Goal: Task Accomplishment & Management: Use online tool/utility

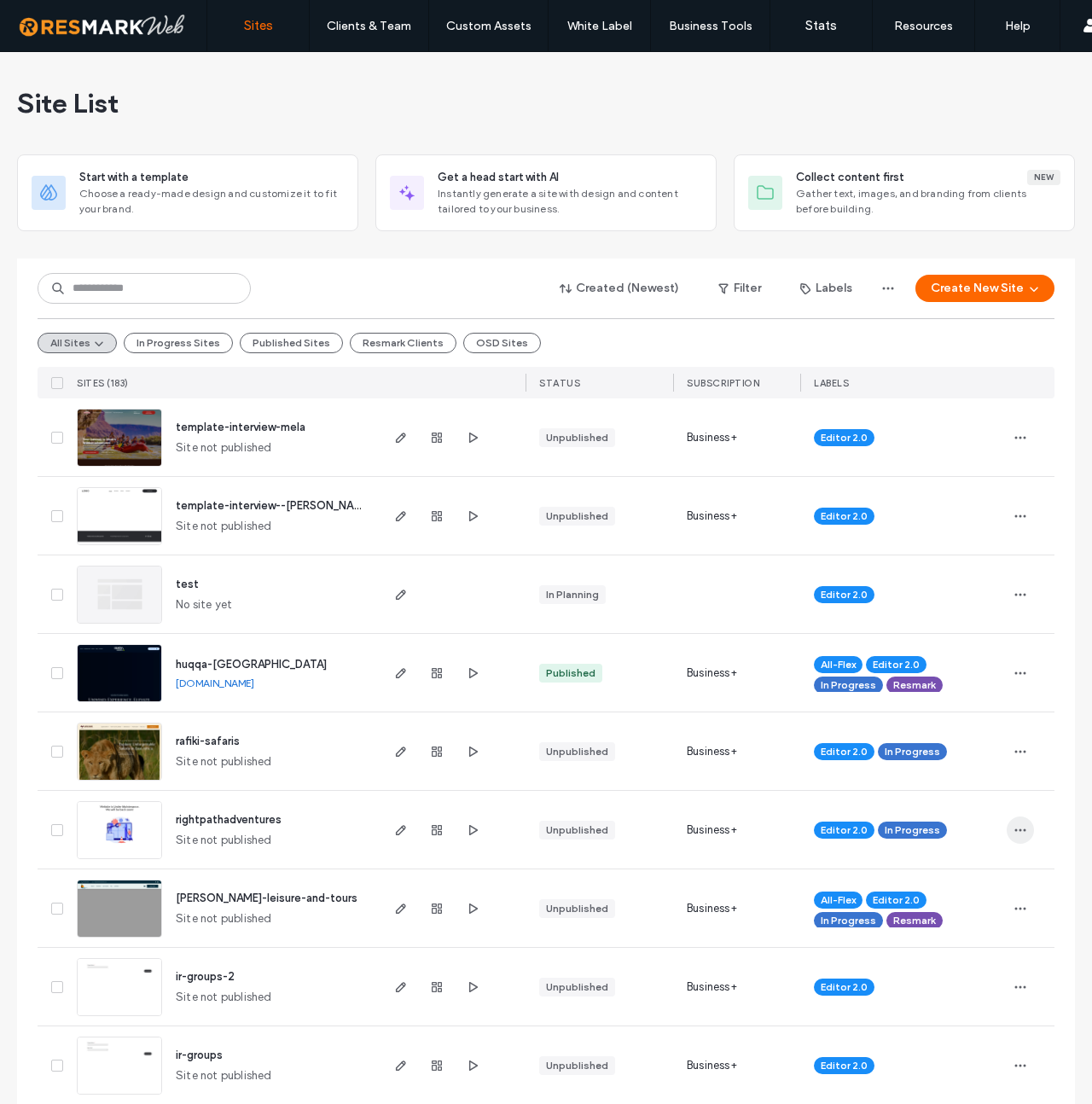
click at [1007, 824] on span "button" at bounding box center [1020, 830] width 27 height 27
click at [933, 862] on span "Duplicate Site" at bounding box center [946, 865] width 76 height 17
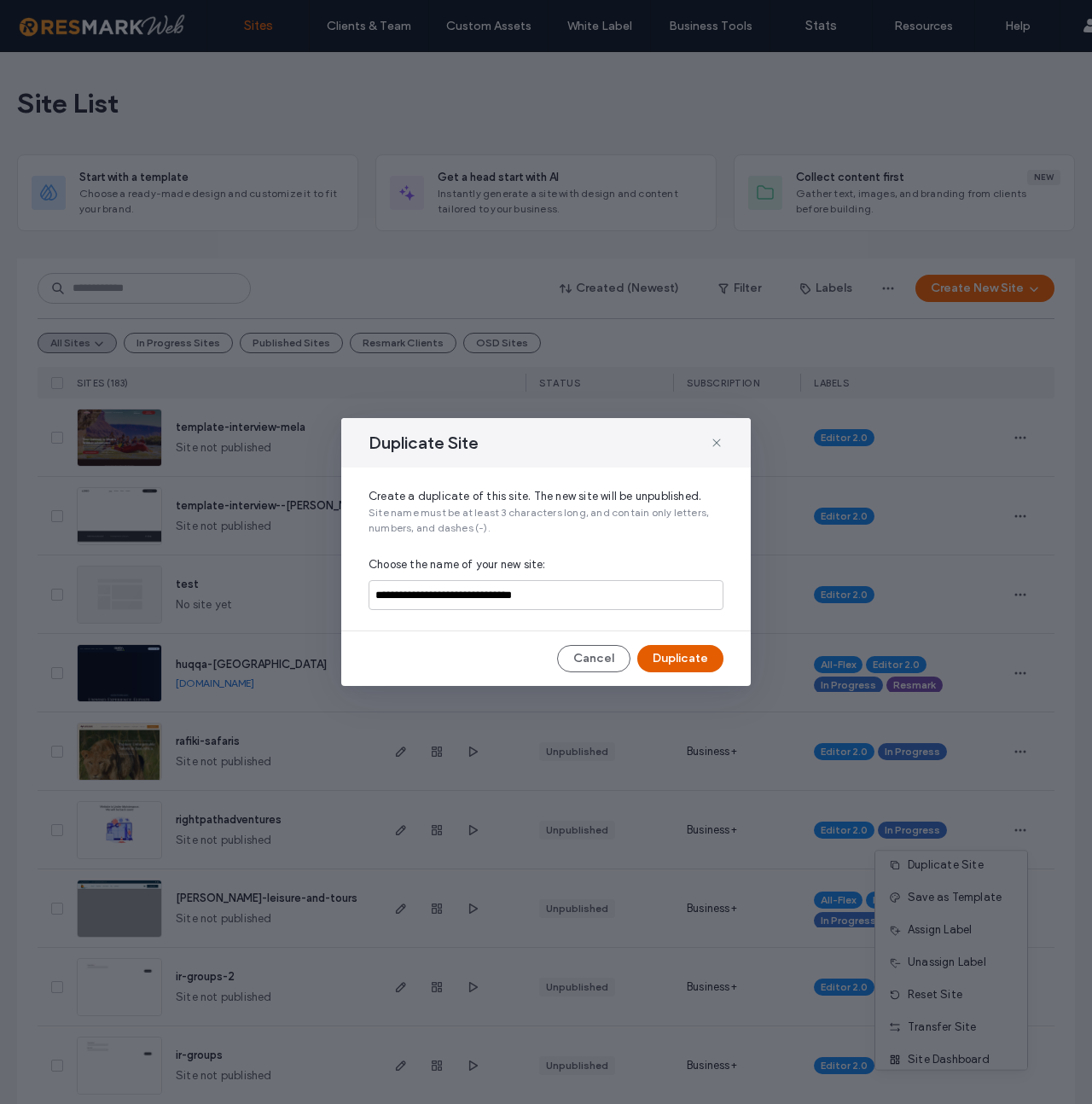
click at [659, 654] on button "Duplicate" at bounding box center [681, 658] width 86 height 27
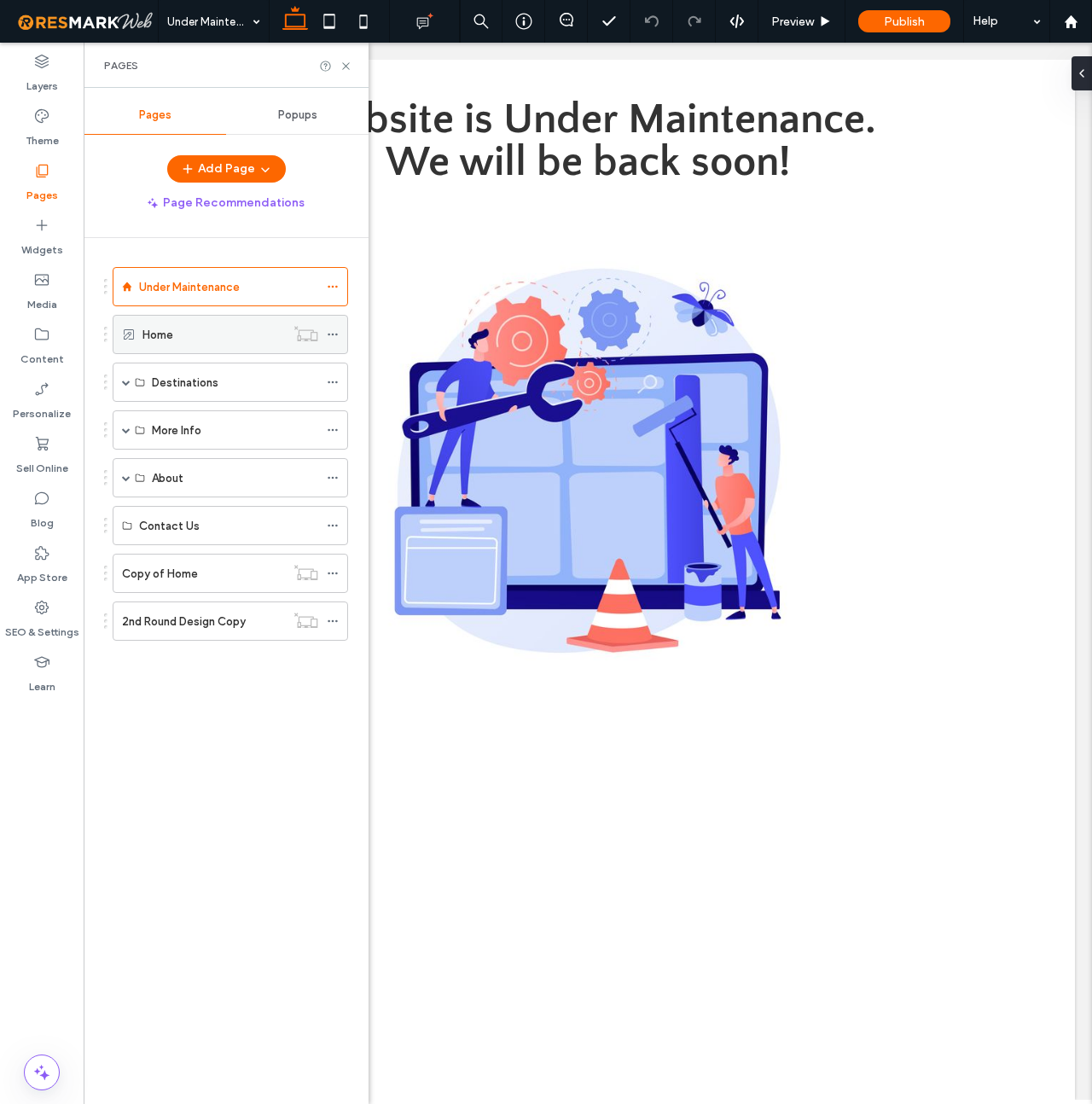
click at [229, 331] on div "Home" at bounding box center [214, 335] width 142 height 18
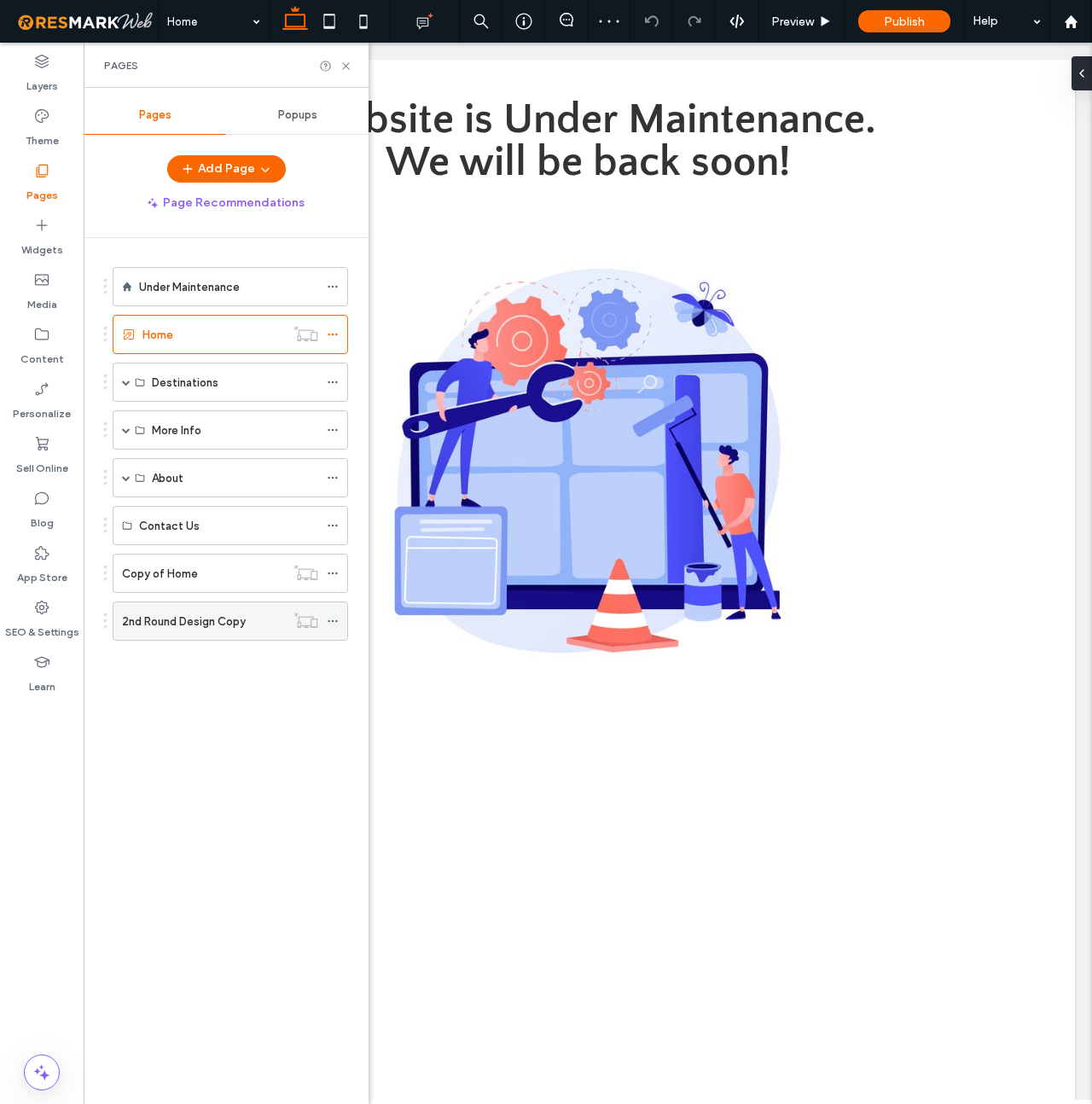
click at [196, 619] on label "2nd Round Design Copy" at bounding box center [184, 621] width 124 height 30
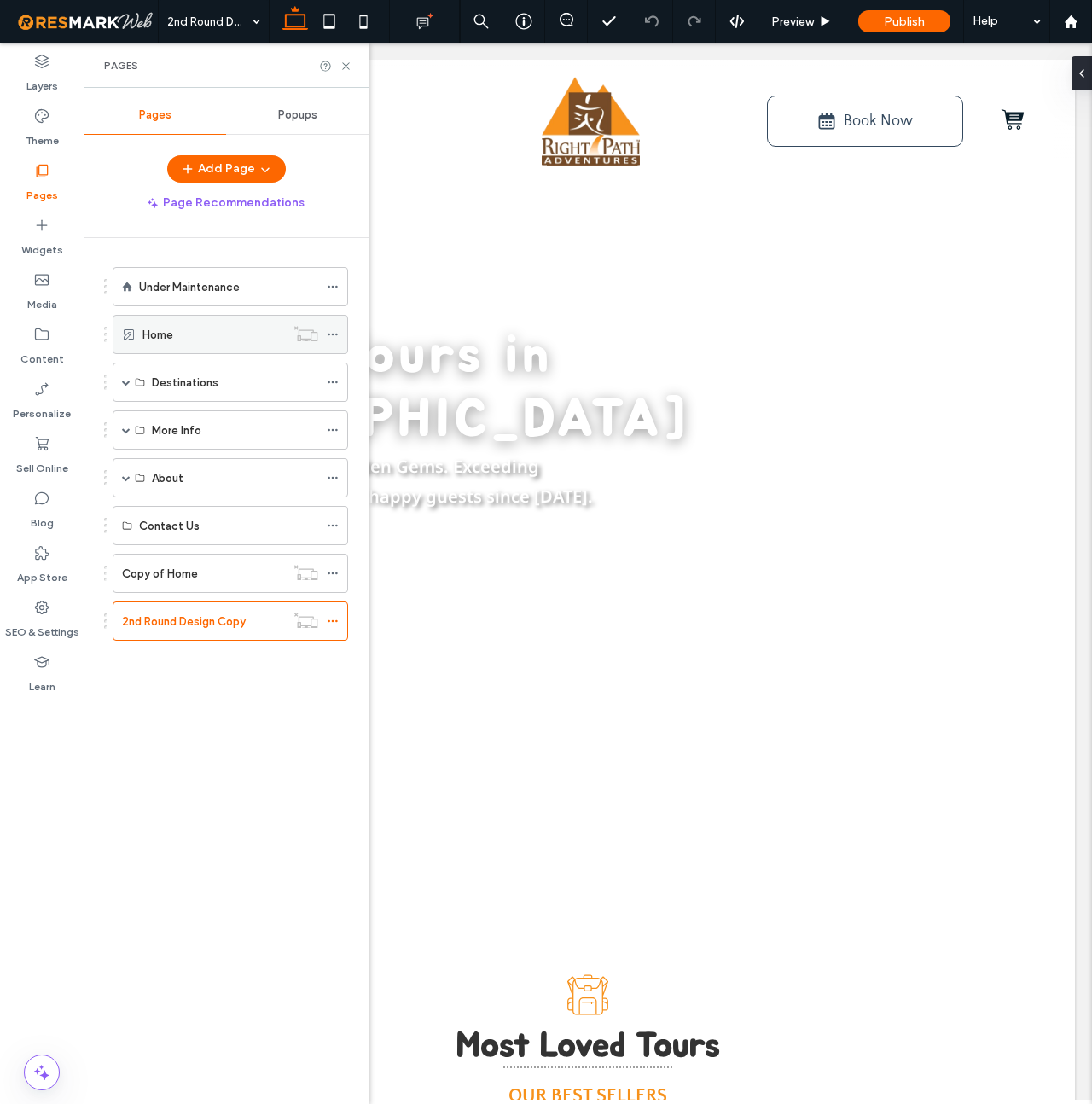
click at [167, 332] on label "Home" at bounding box center [157, 335] width 31 height 30
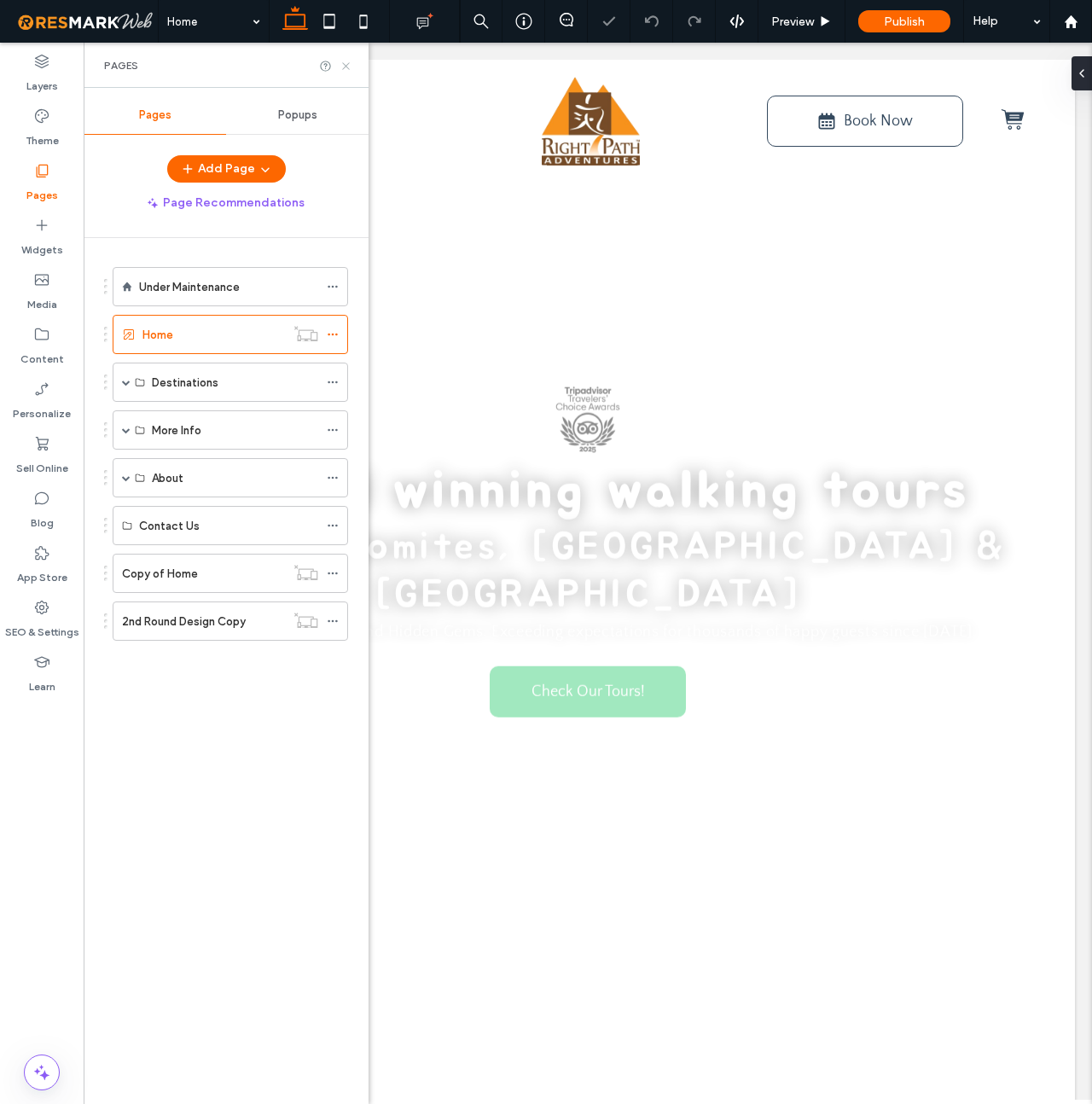
click at [346, 65] on icon at bounding box center [346, 66] width 13 height 13
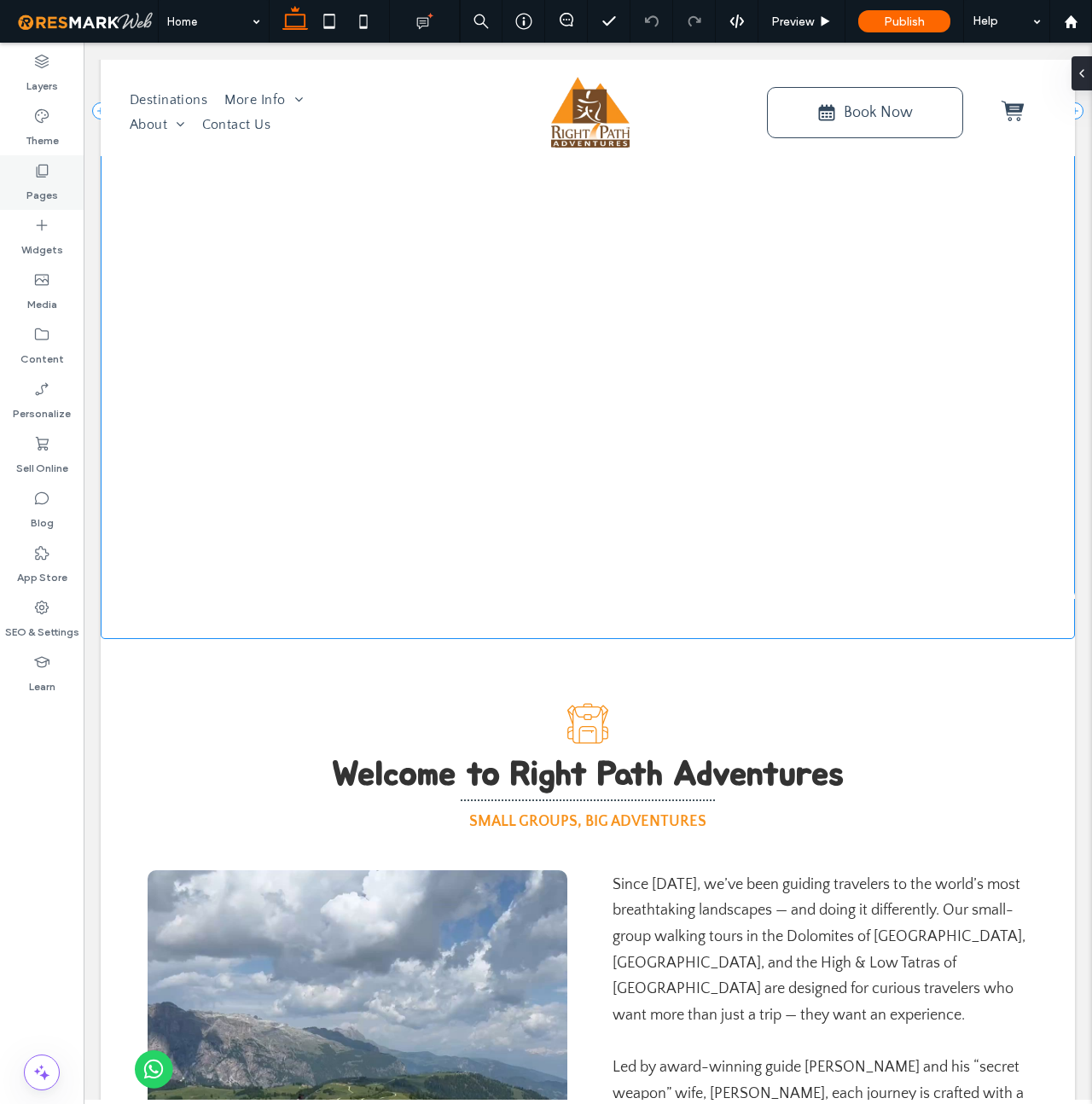
scroll to position [436, 0]
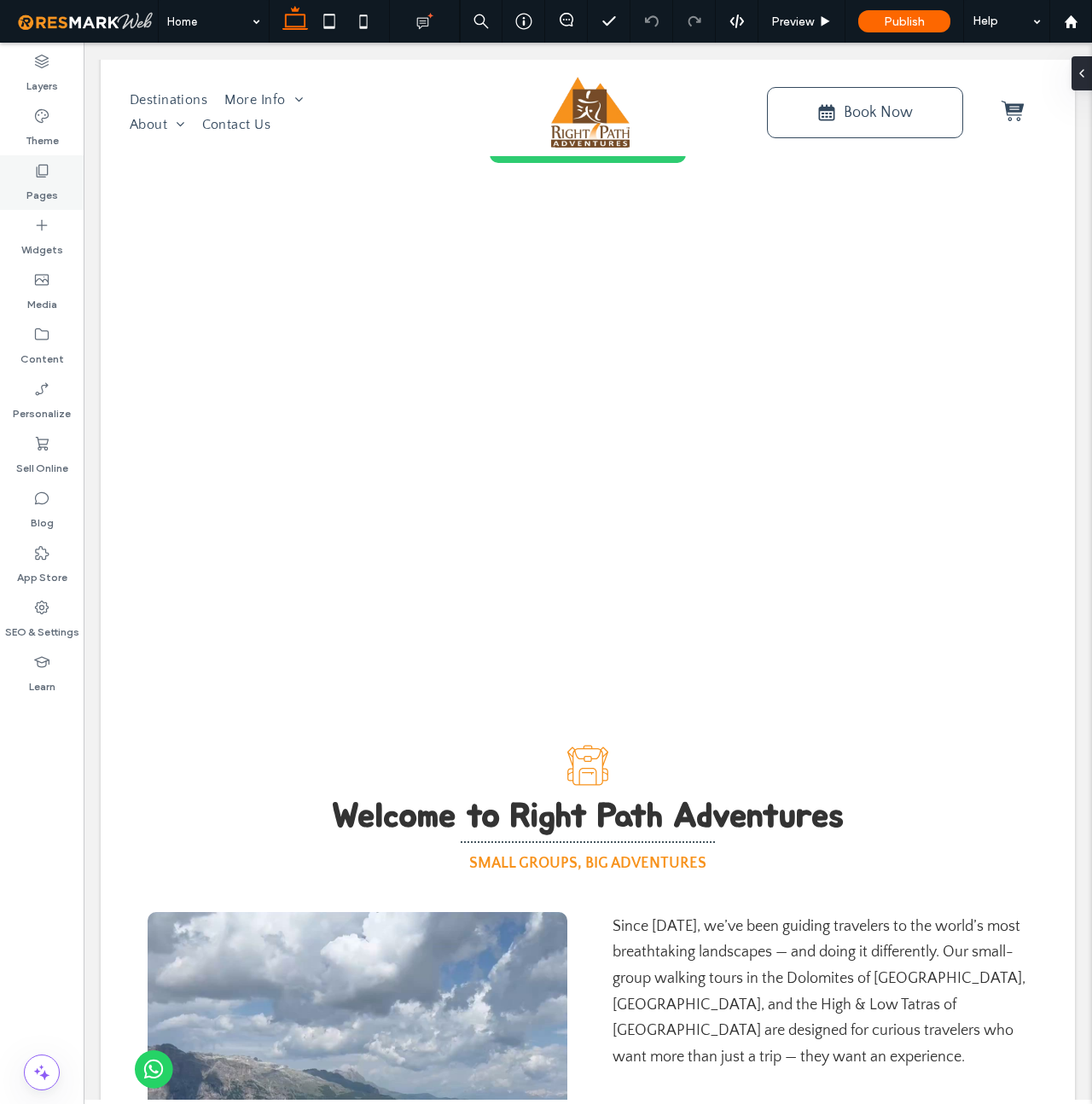
click at [49, 175] on icon at bounding box center [41, 170] width 17 height 17
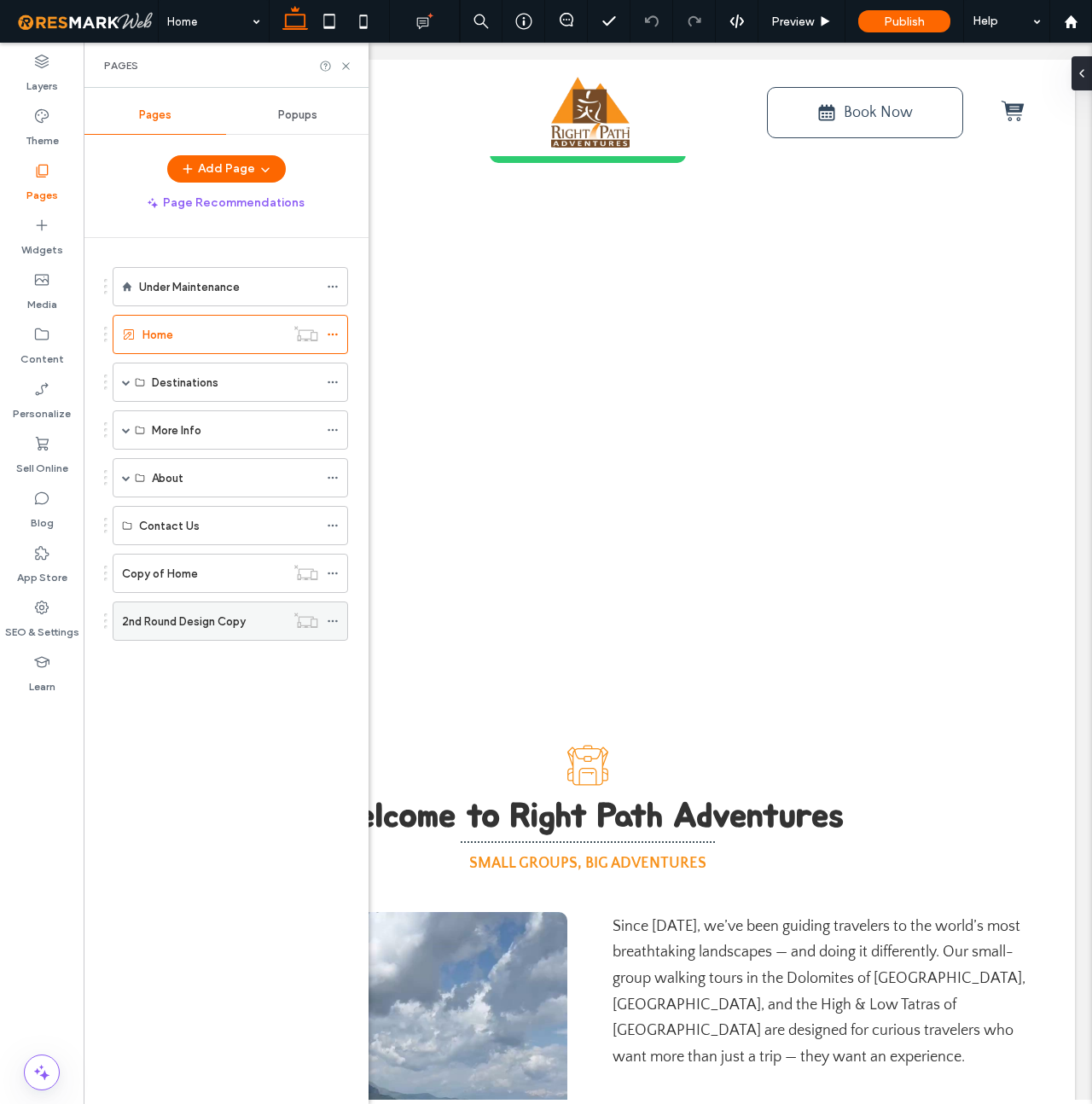
click at [202, 619] on label "2nd Round Design Copy" at bounding box center [184, 621] width 124 height 30
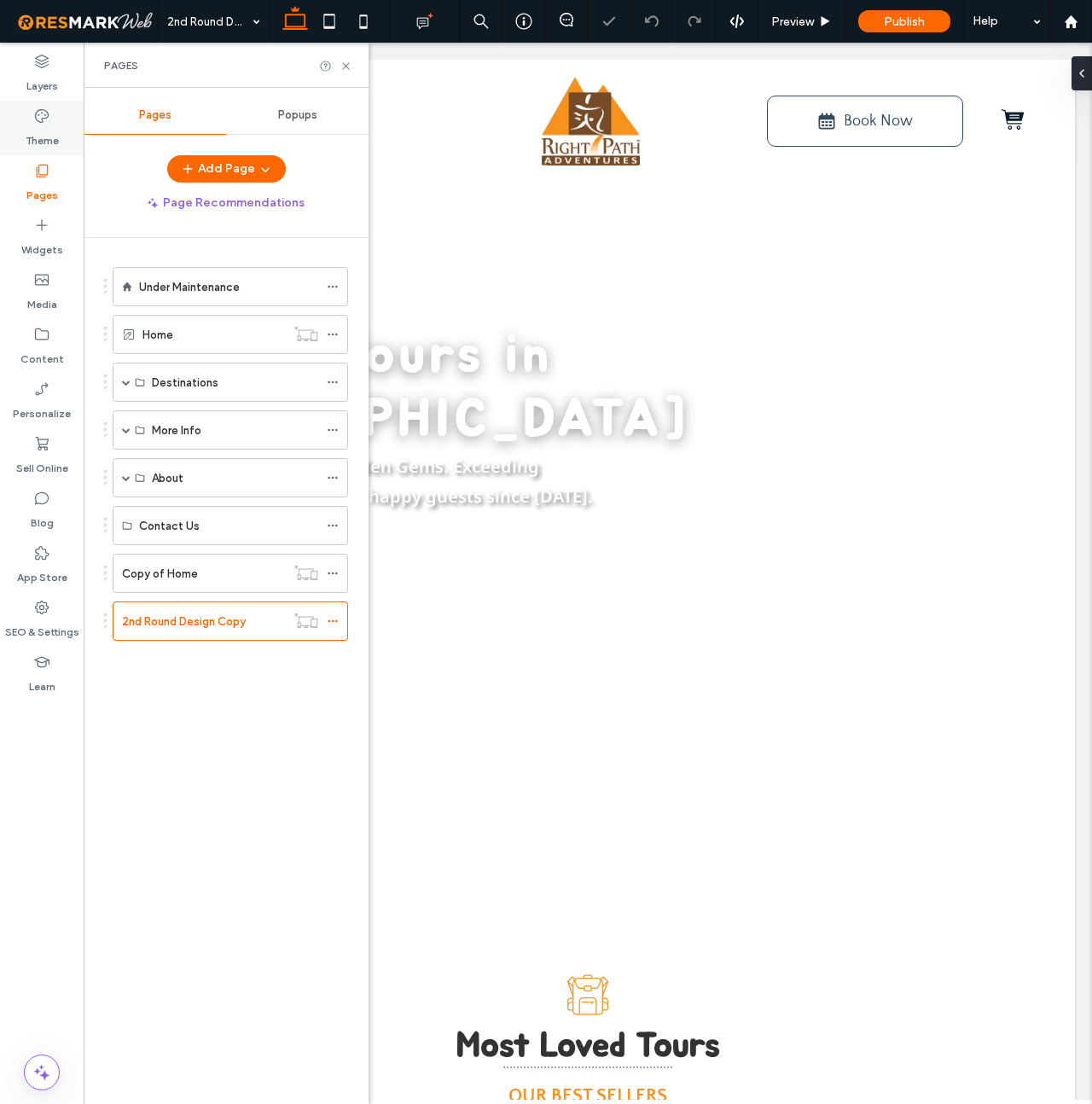
click at [40, 118] on icon at bounding box center [41, 115] width 17 height 17
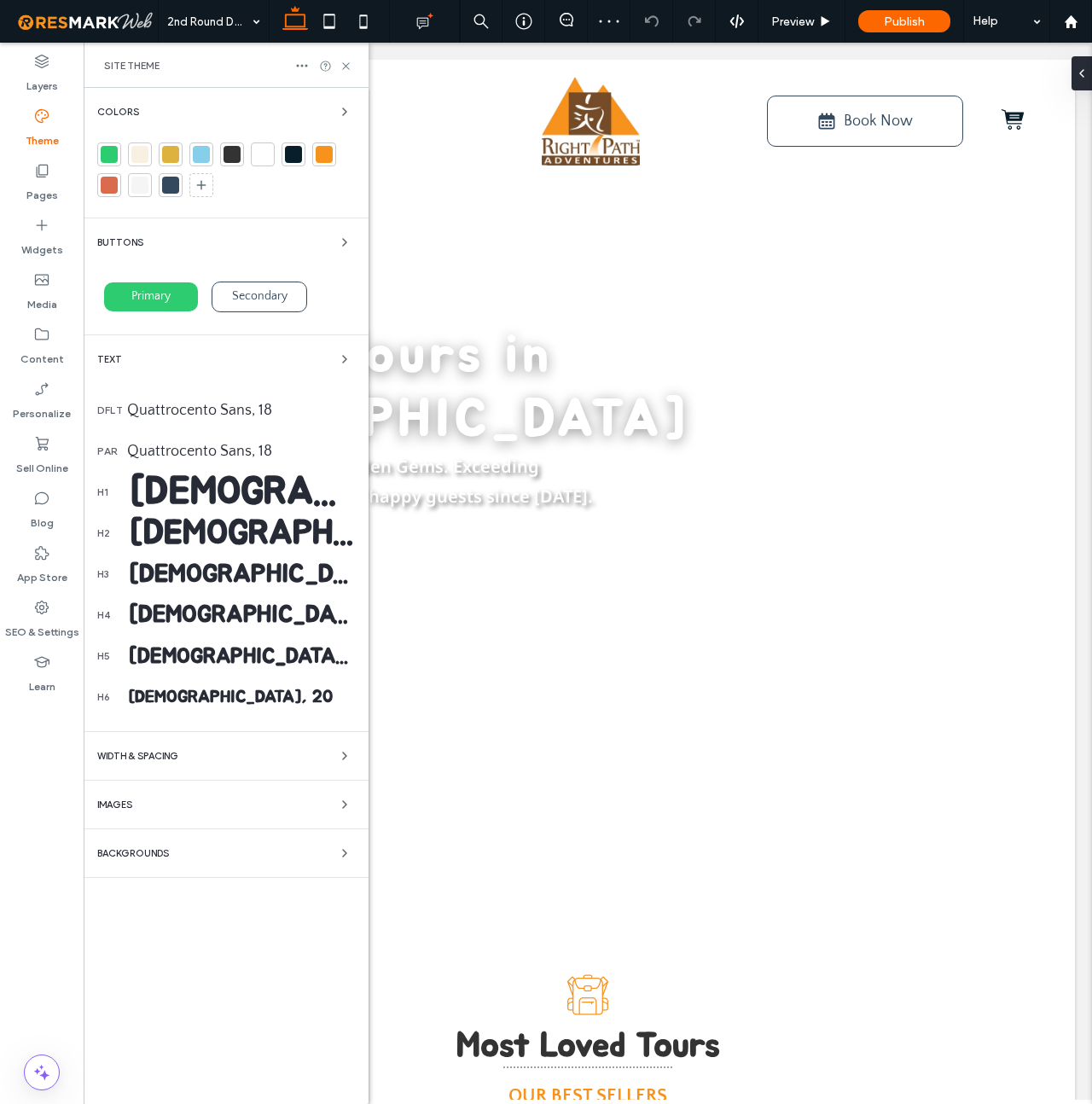
click at [216, 496] on div "Jua, 60" at bounding box center [241, 492] width 228 height 47
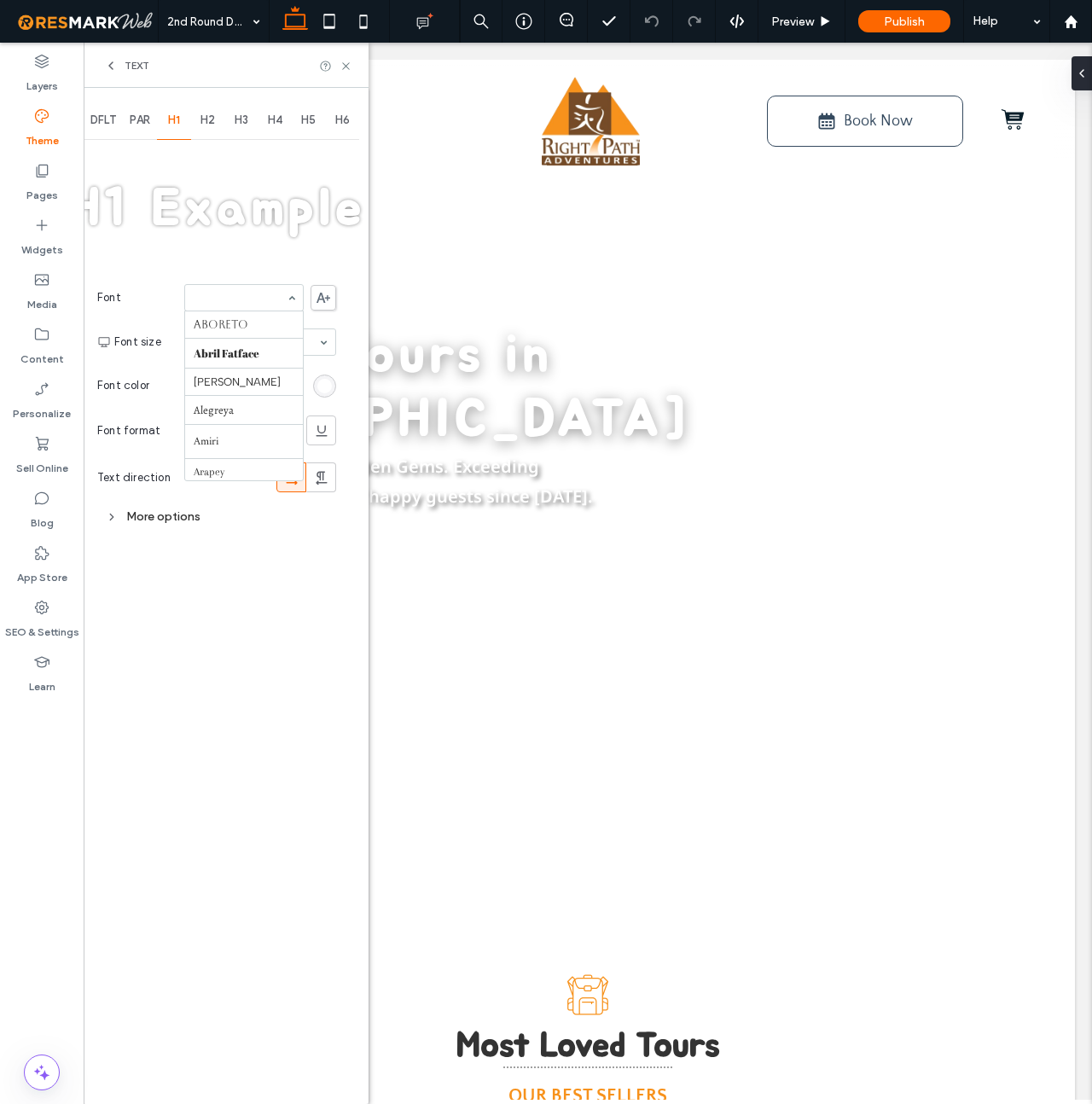
scroll to position [964, 0]
type input "**"
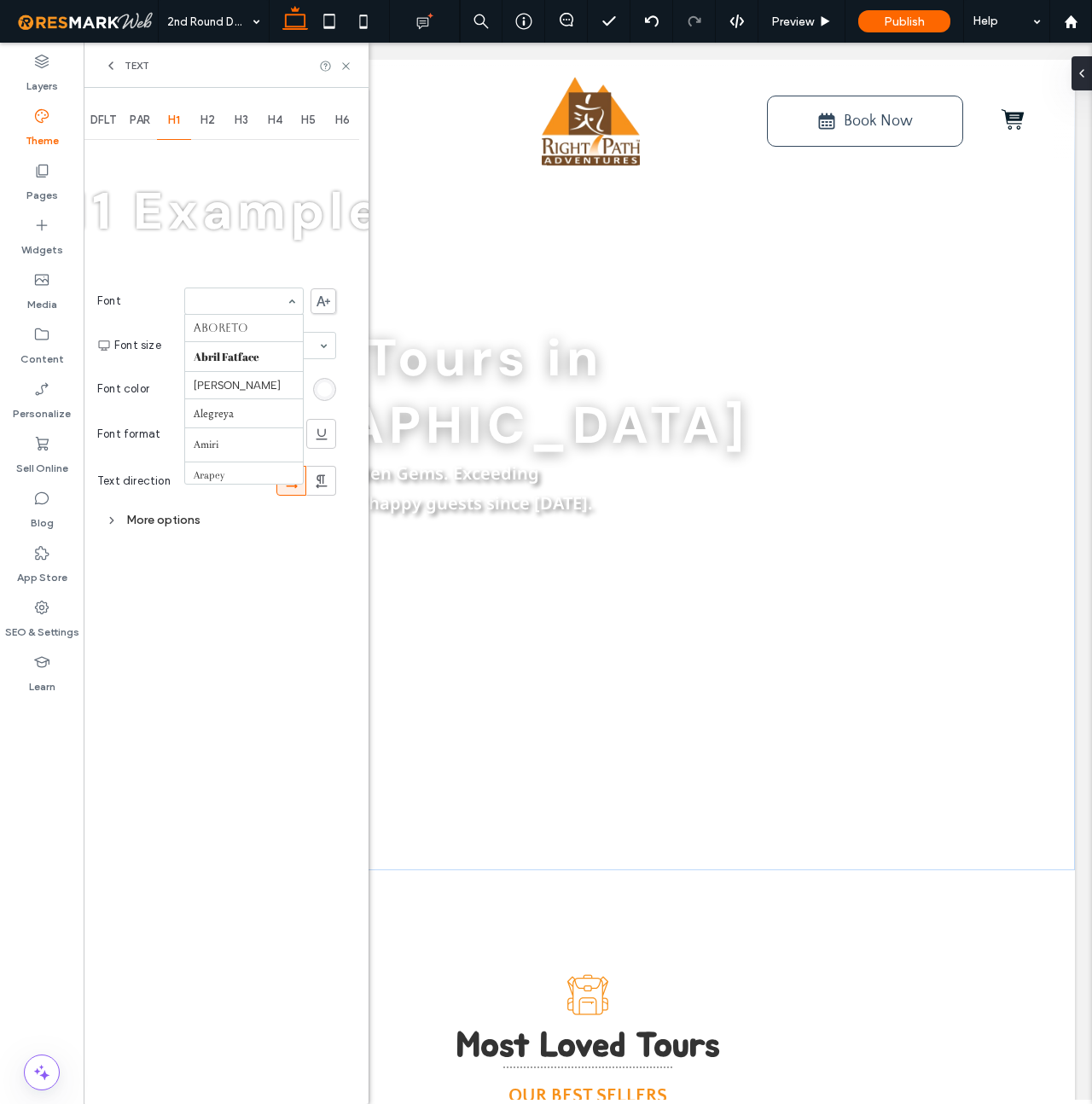
scroll to position [417, 0]
drag, startPoint x: 200, startPoint y: 118, endPoint x: 212, endPoint y: 129, distance: 16.3
click at [201, 118] on div "H2" at bounding box center [207, 120] width 34 height 38
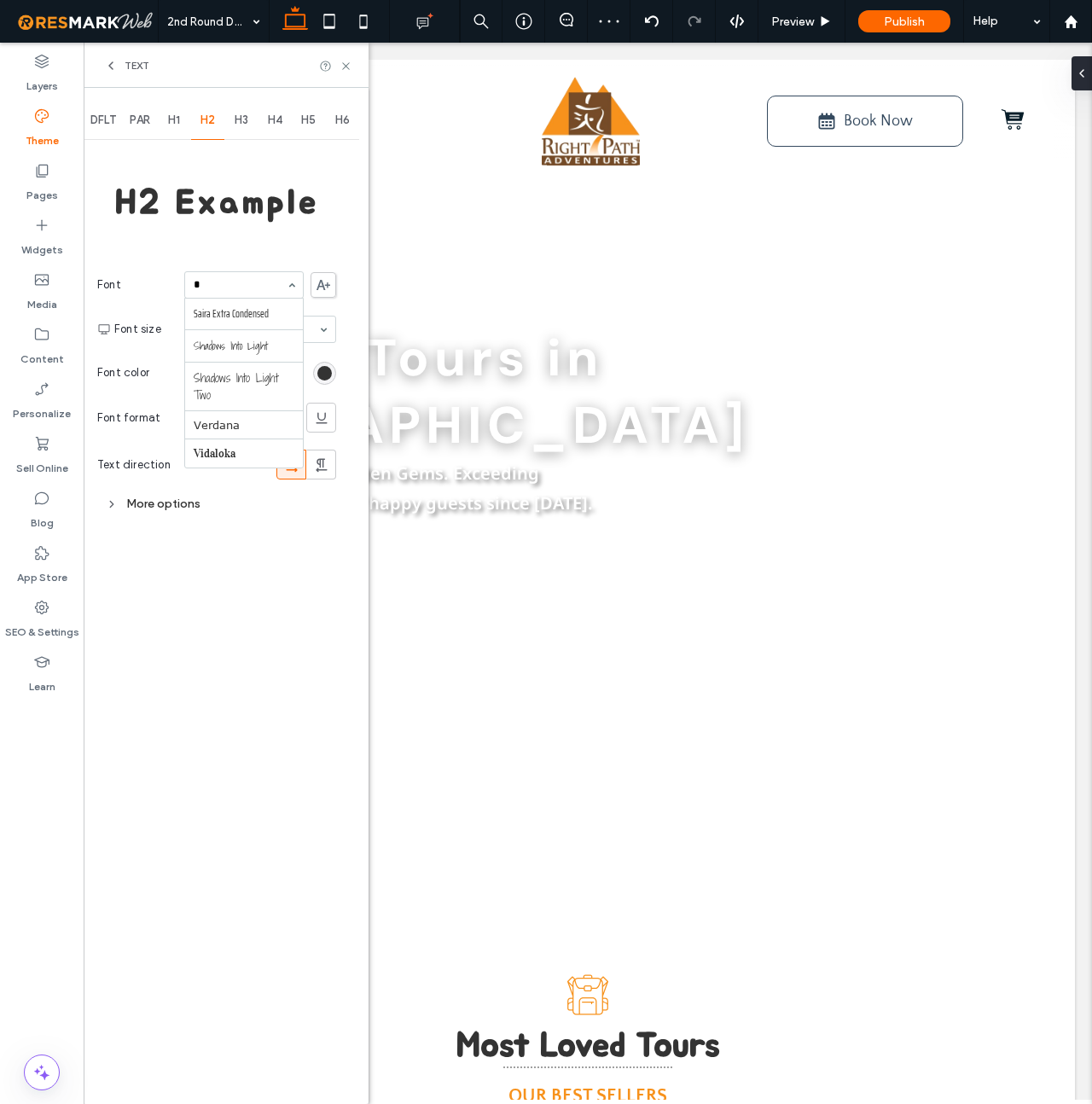
scroll to position [0, 0]
type input "**"
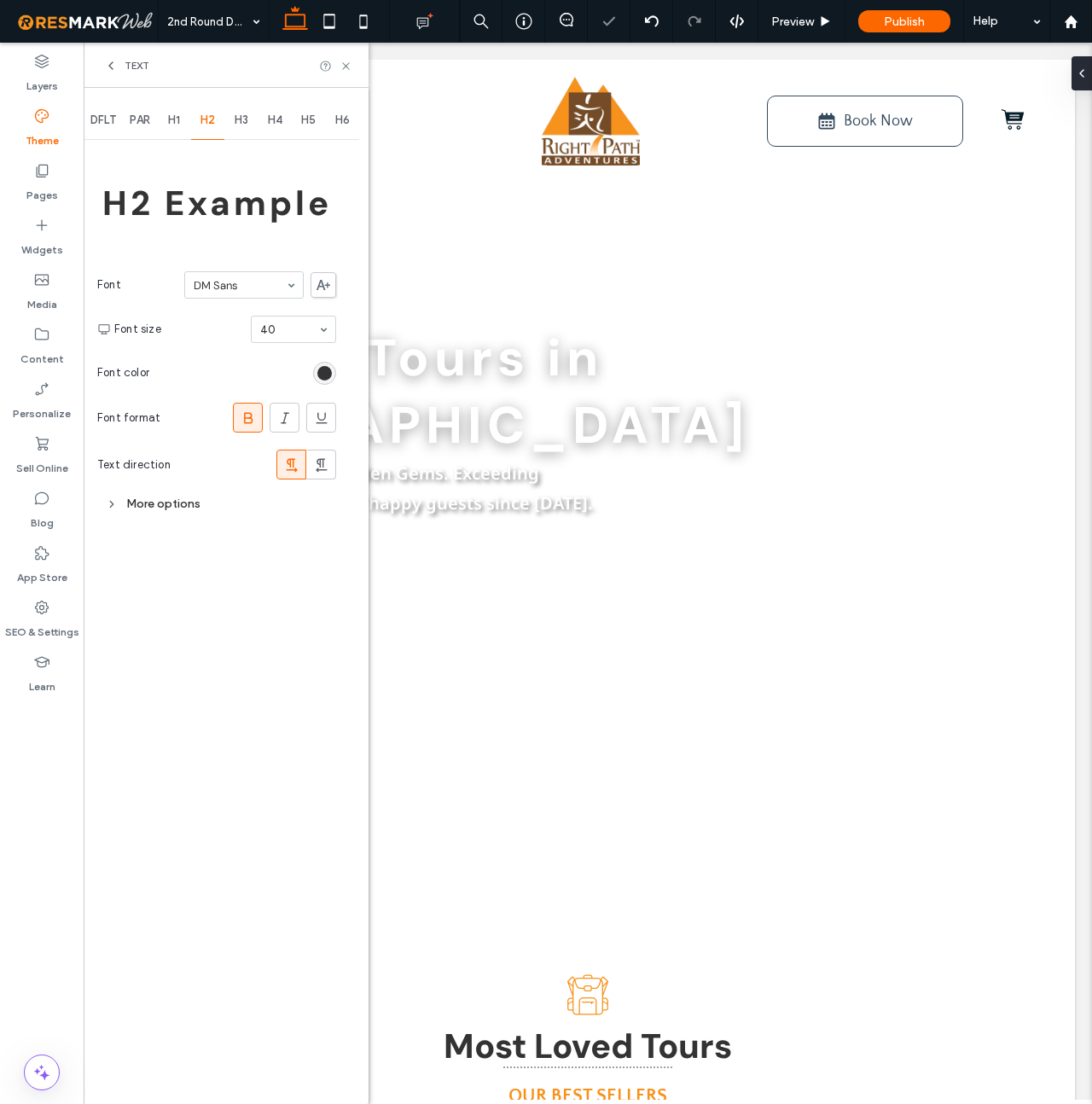
click at [243, 114] on span "H3" at bounding box center [242, 120] width 14 height 14
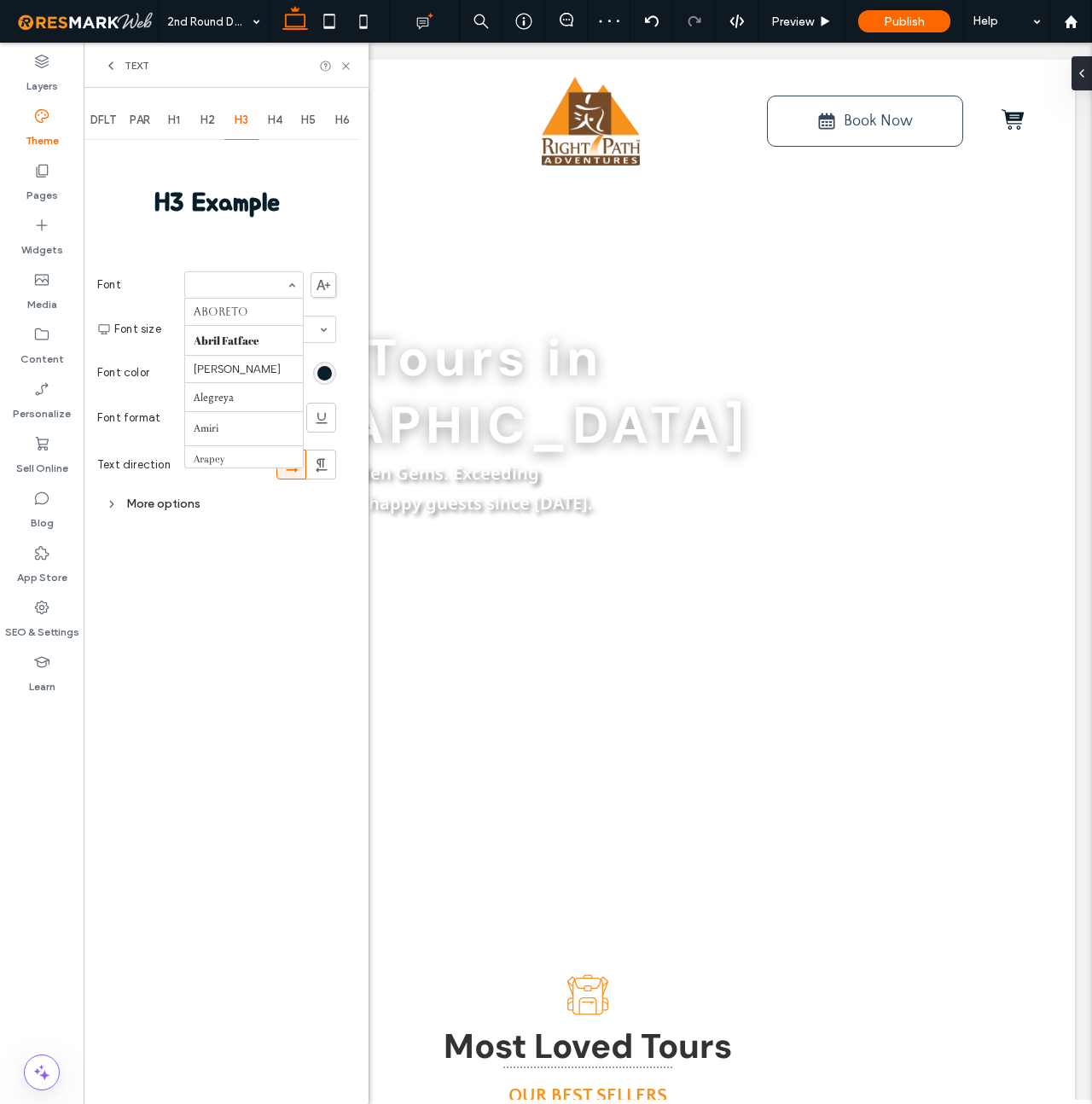
scroll to position [1908, 0]
type input "**"
click at [275, 120] on span "H4" at bounding box center [275, 120] width 15 height 14
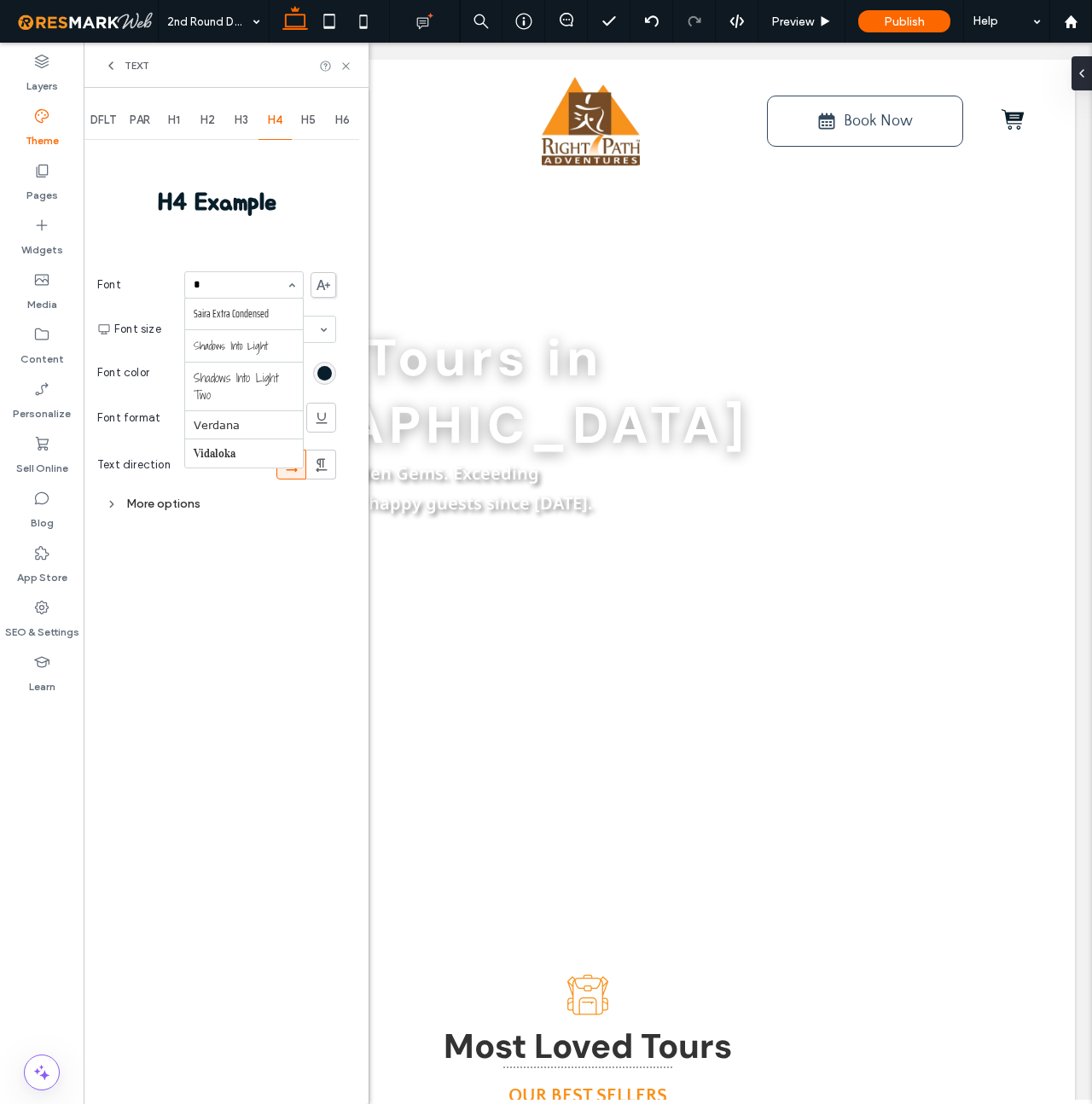
type input "**"
click at [310, 114] on span "H5" at bounding box center [309, 120] width 15 height 14
type input "**"
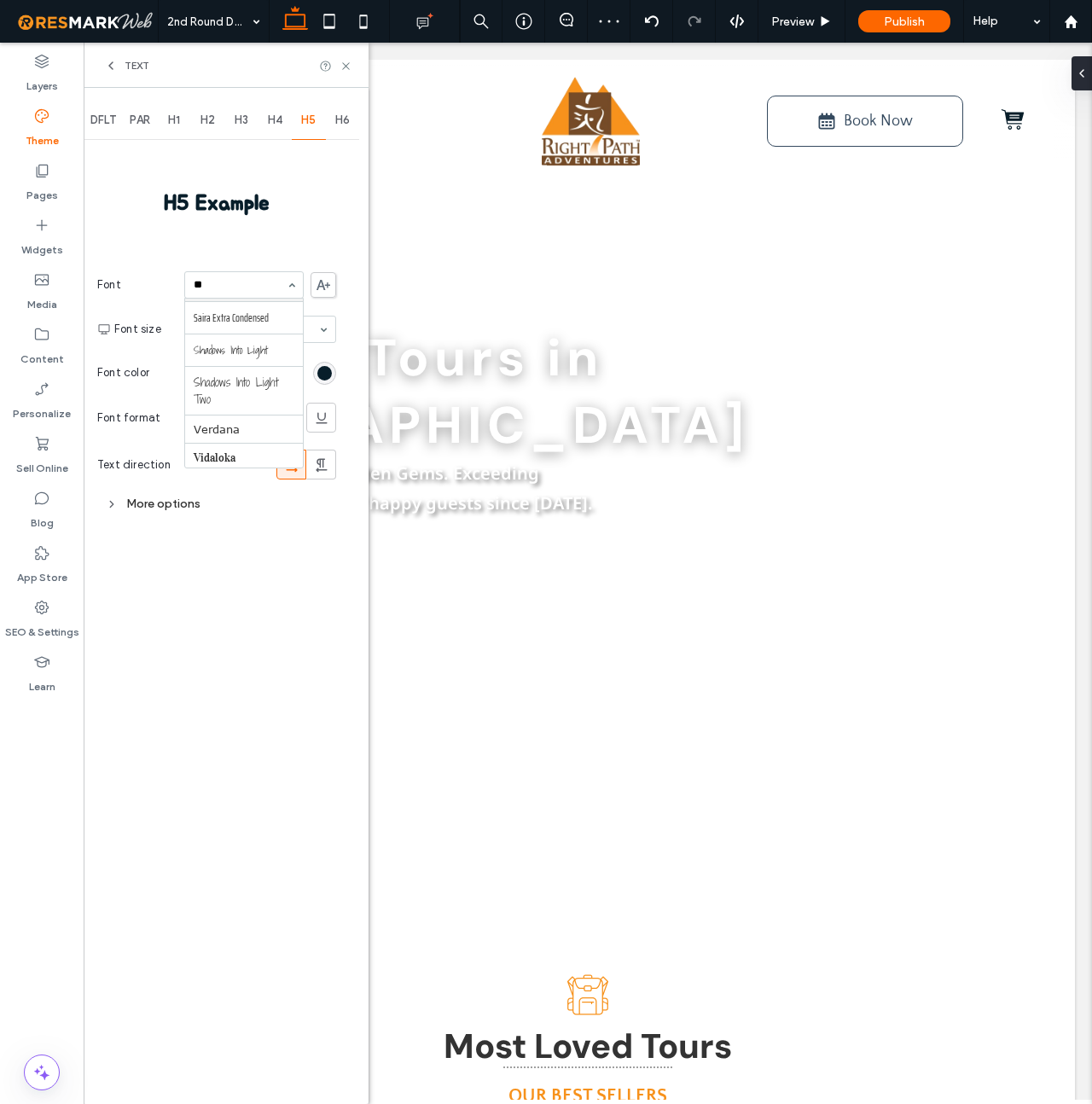
scroll to position [0, 0]
click at [341, 120] on span "H6" at bounding box center [342, 120] width 15 height 14
type input "**"
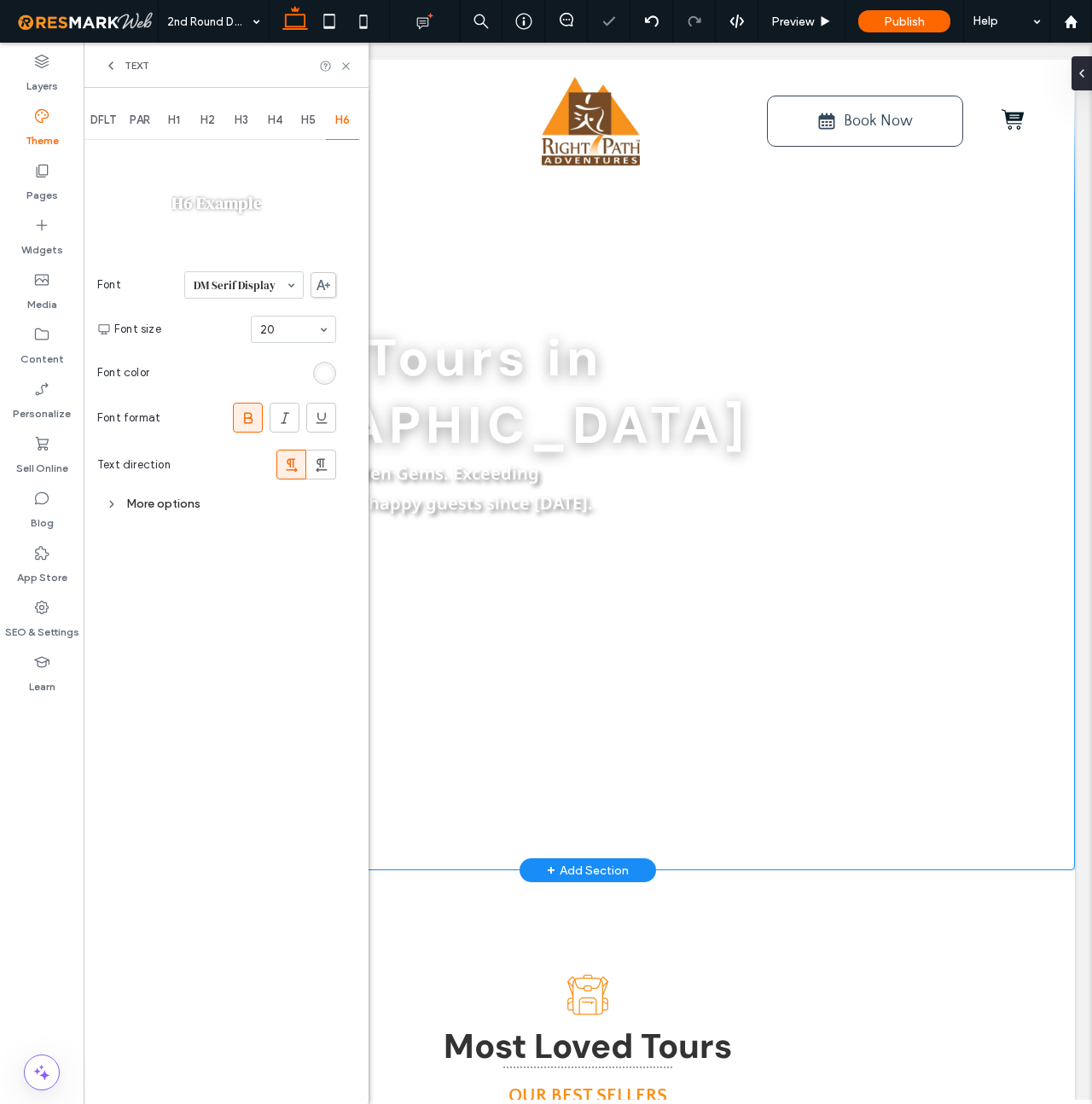
click at [458, 289] on div "Walking Tours in Europe Escape the Crowds – Find Hidden Gems. Exceeding expecta…" at bounding box center [588, 465] width 974 height 810
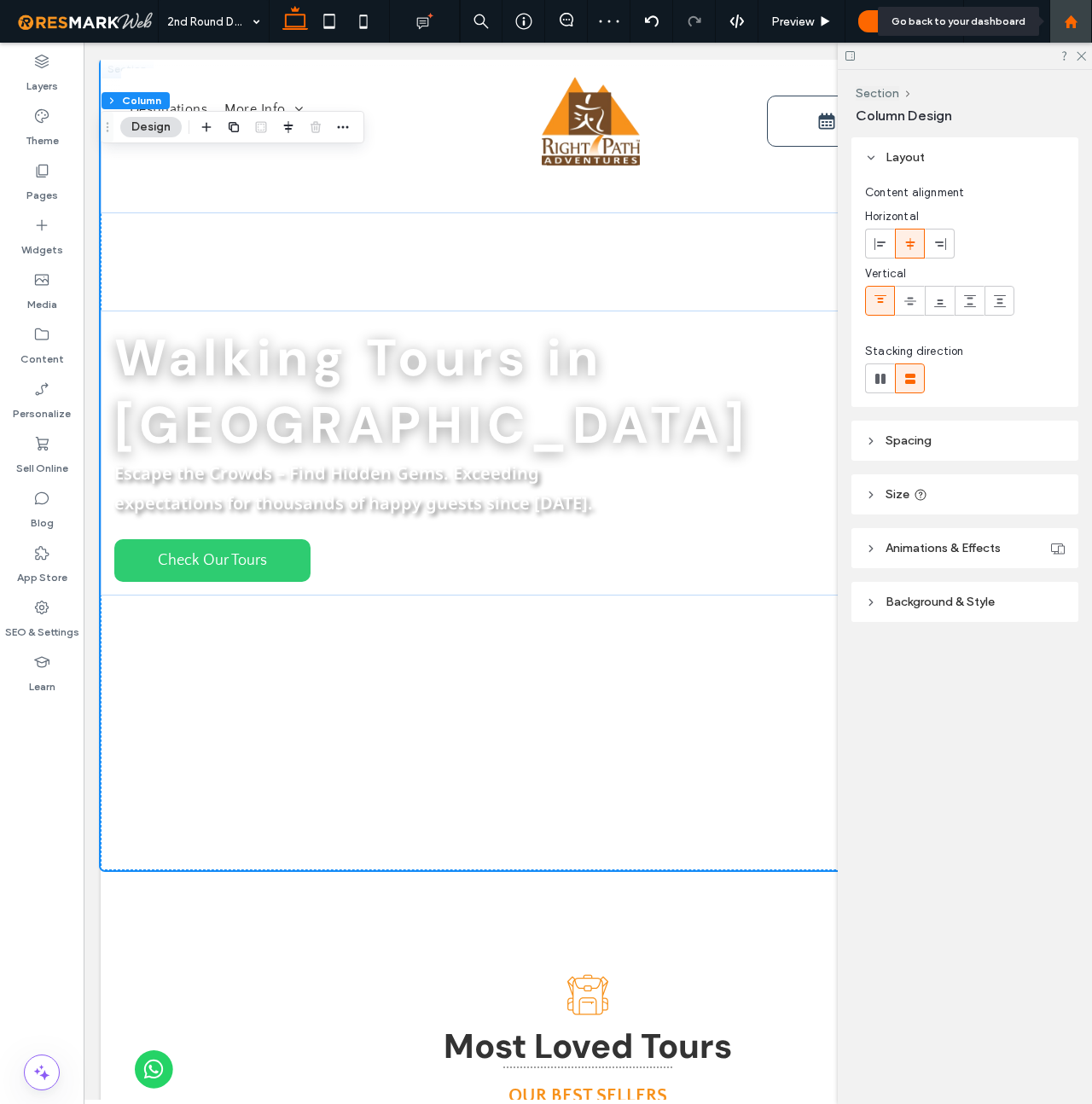
click at [1070, 18] on use at bounding box center [1070, 21] width 13 height 13
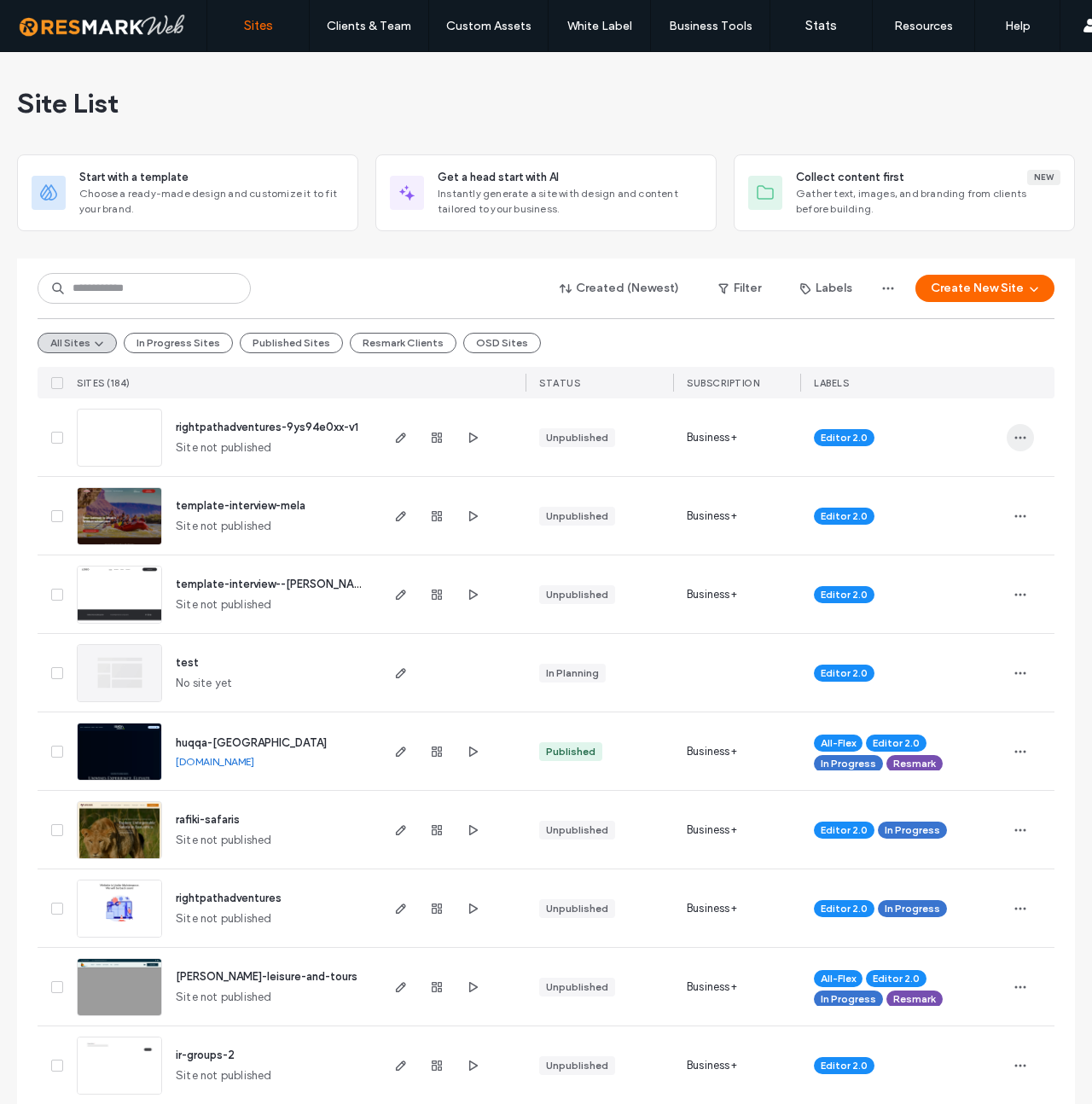
click at [1014, 439] on icon "button" at bounding box center [1021, 438] width 14 height 14
click at [953, 648] on span "Delete Site" at bounding box center [937, 654] width 58 height 17
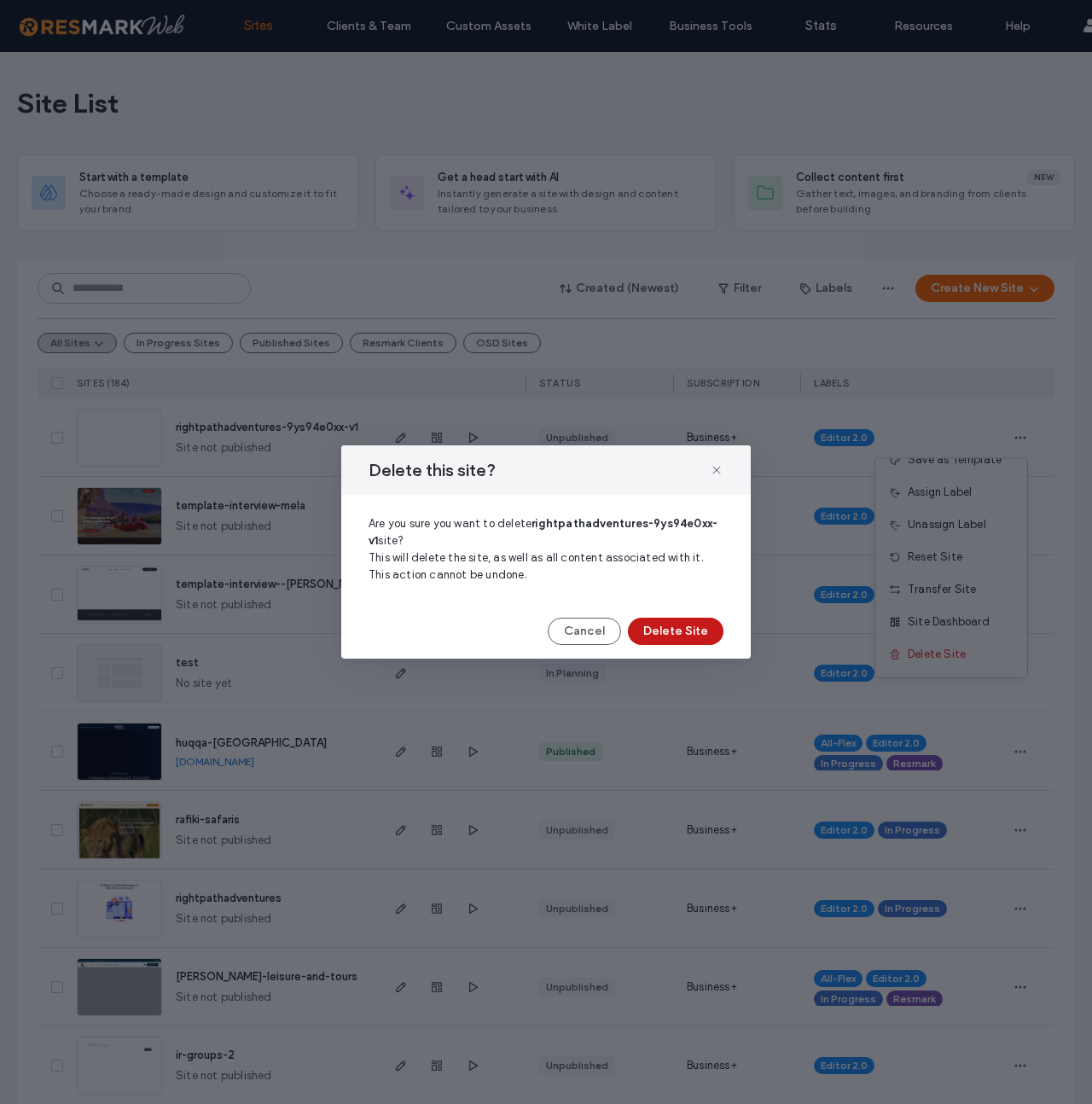
click at [710, 628] on button "Delete Site" at bounding box center [675, 631] width 96 height 27
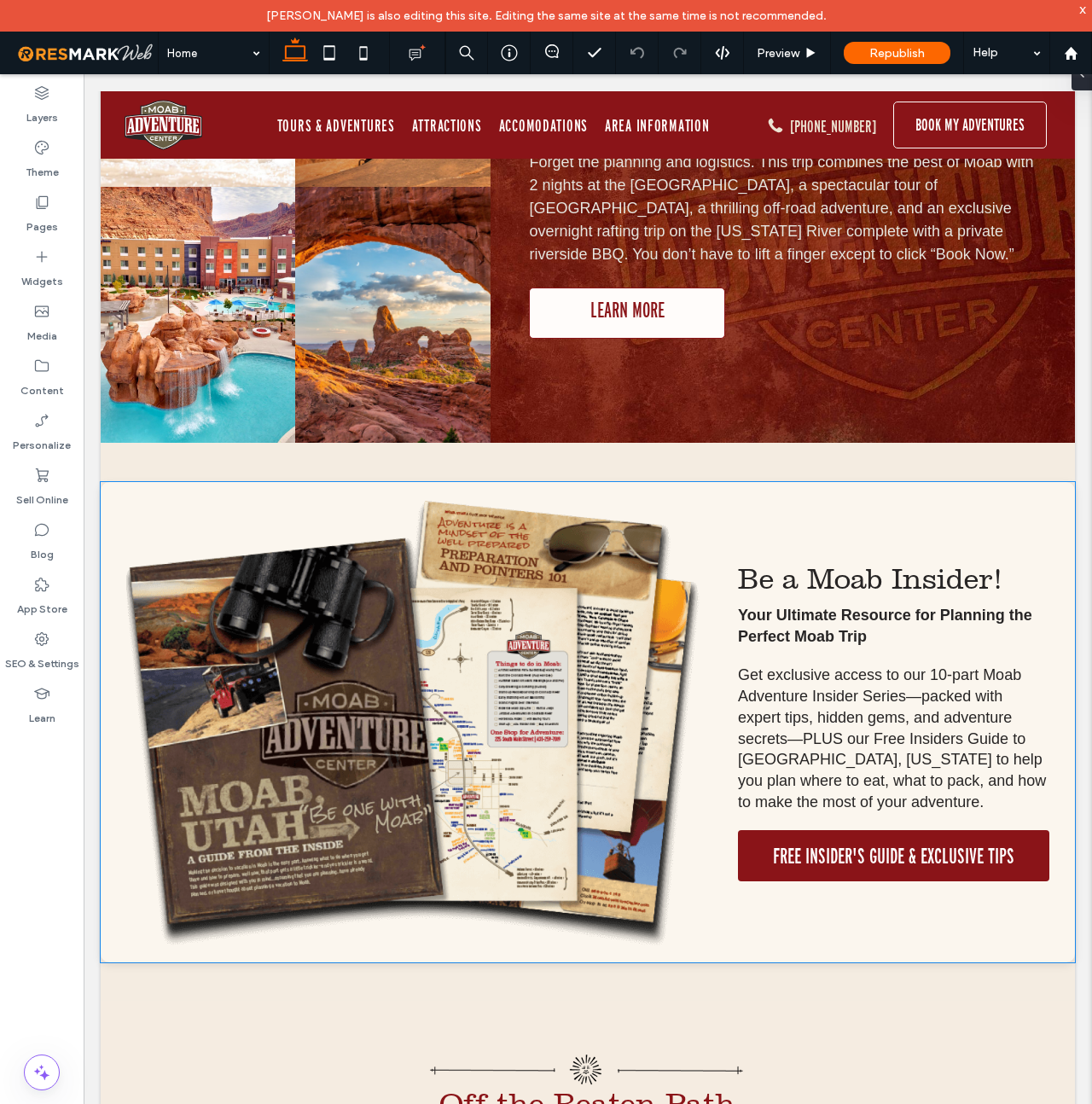
scroll to position [14103, 0]
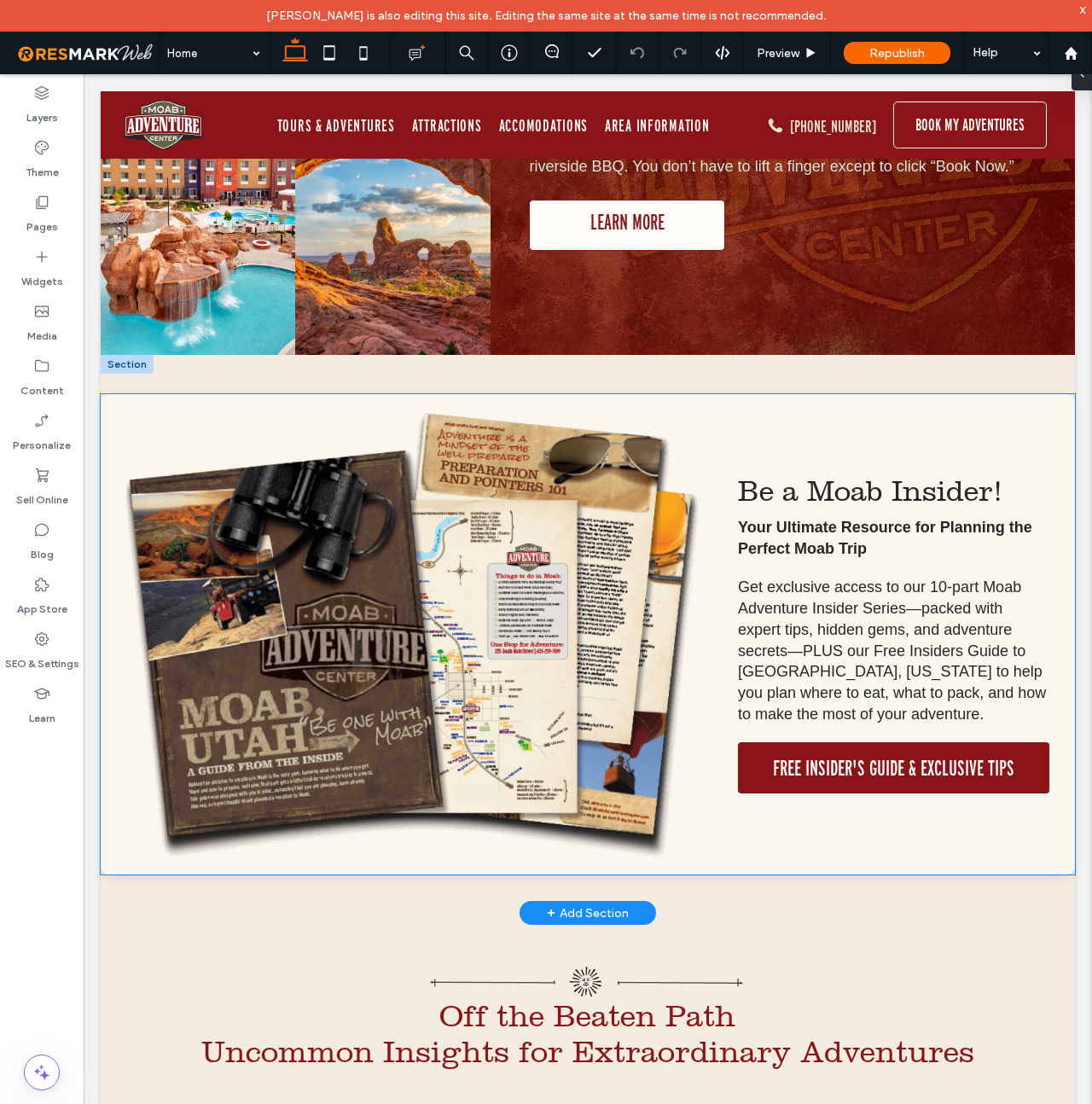
click at [531, 411] on img at bounding box center [415, 635] width 578 height 447
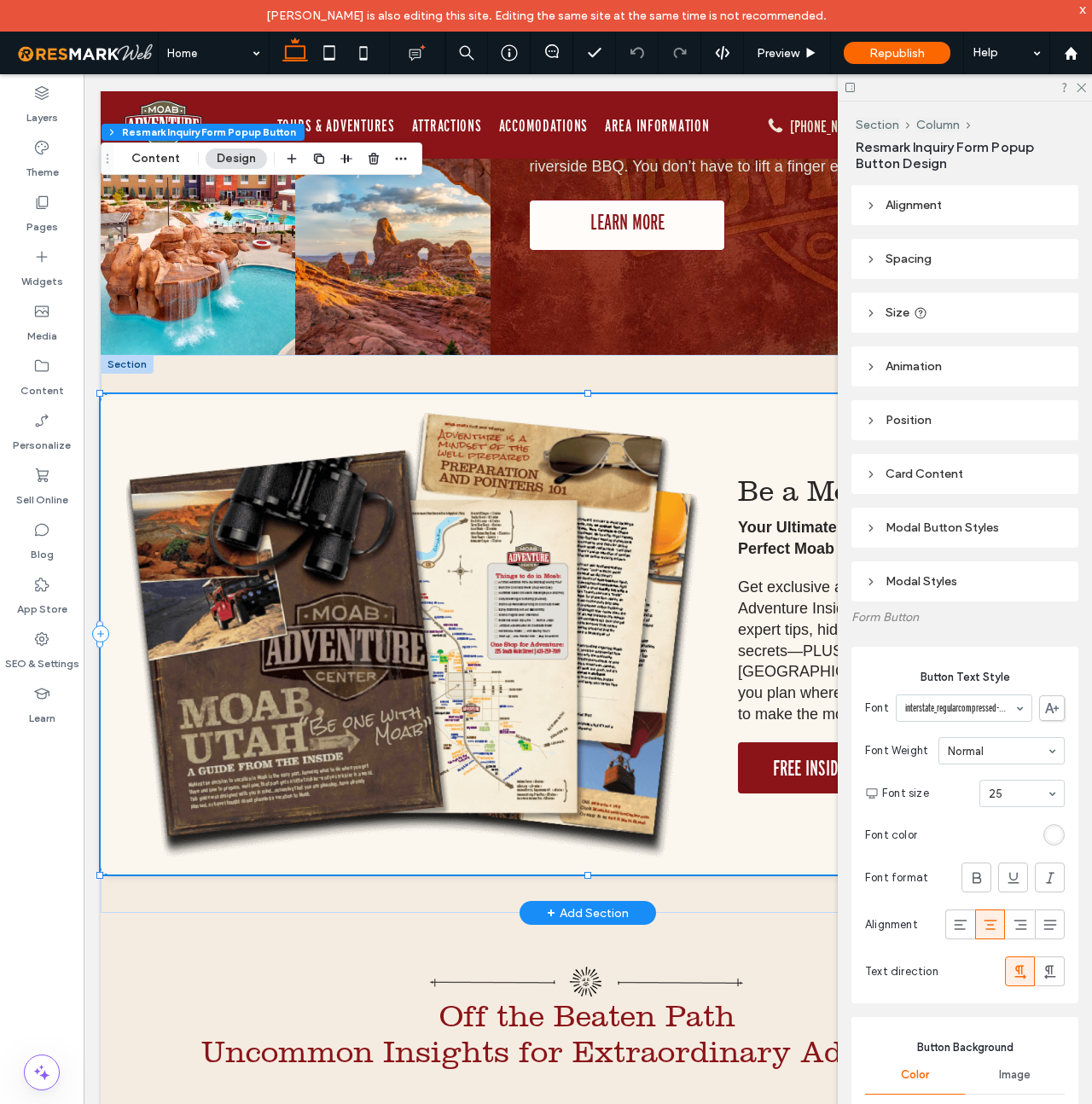
type input "*"
click at [870, 476] on icon at bounding box center [871, 475] width 12 height 12
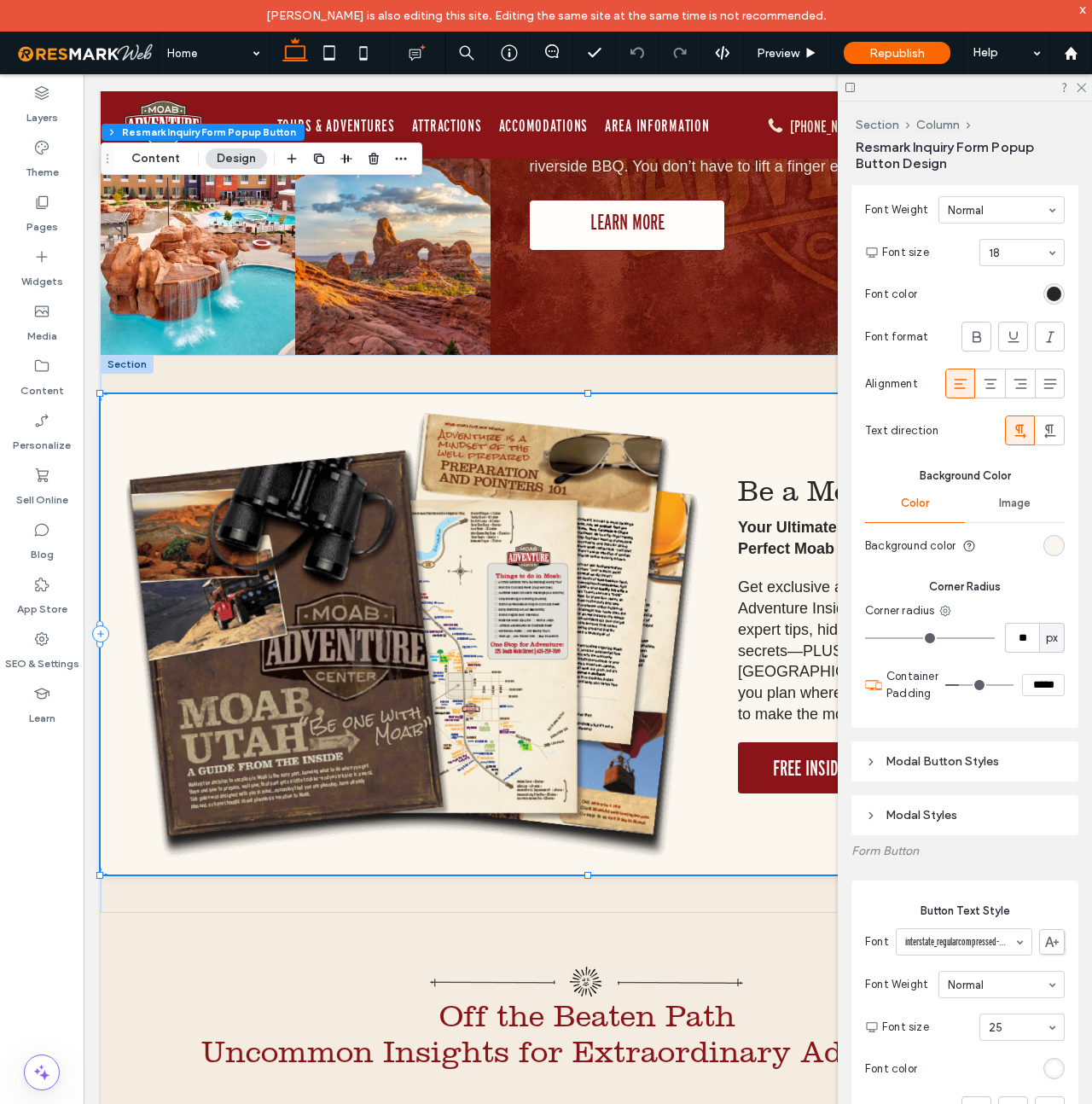
scroll to position [874, 0]
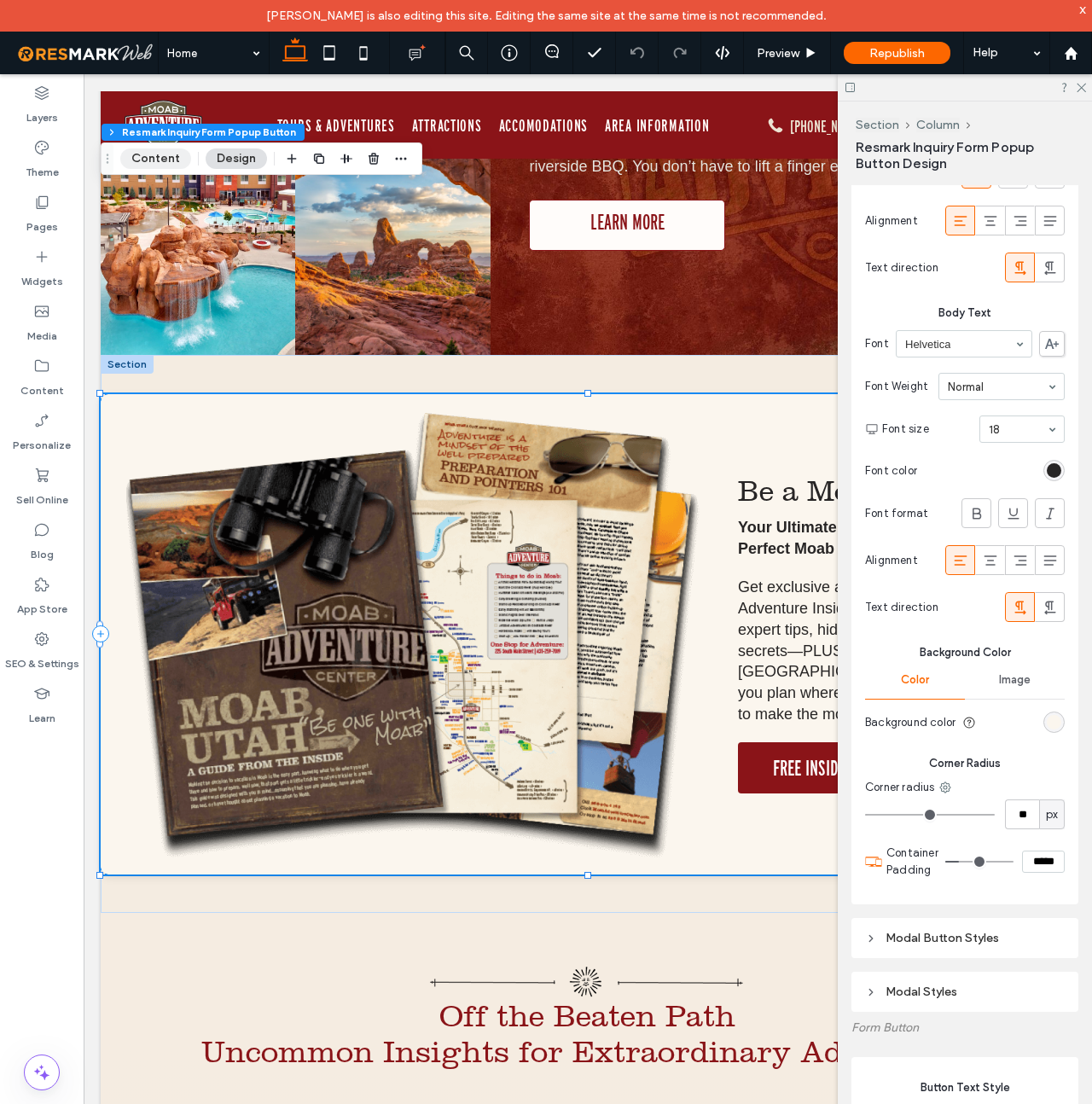
click at [156, 155] on button "Content" at bounding box center [156, 158] width 71 height 20
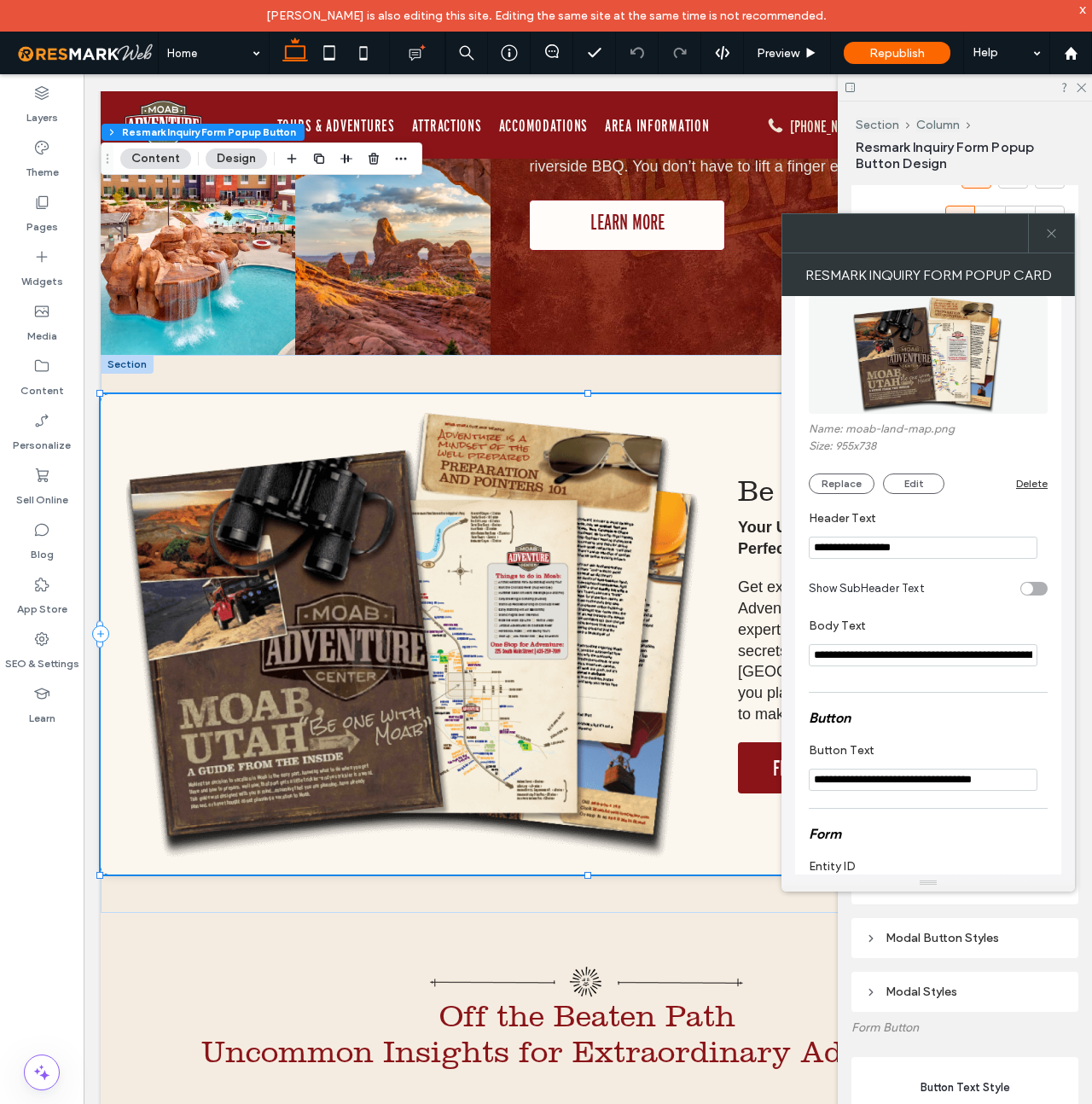
scroll to position [130, 0]
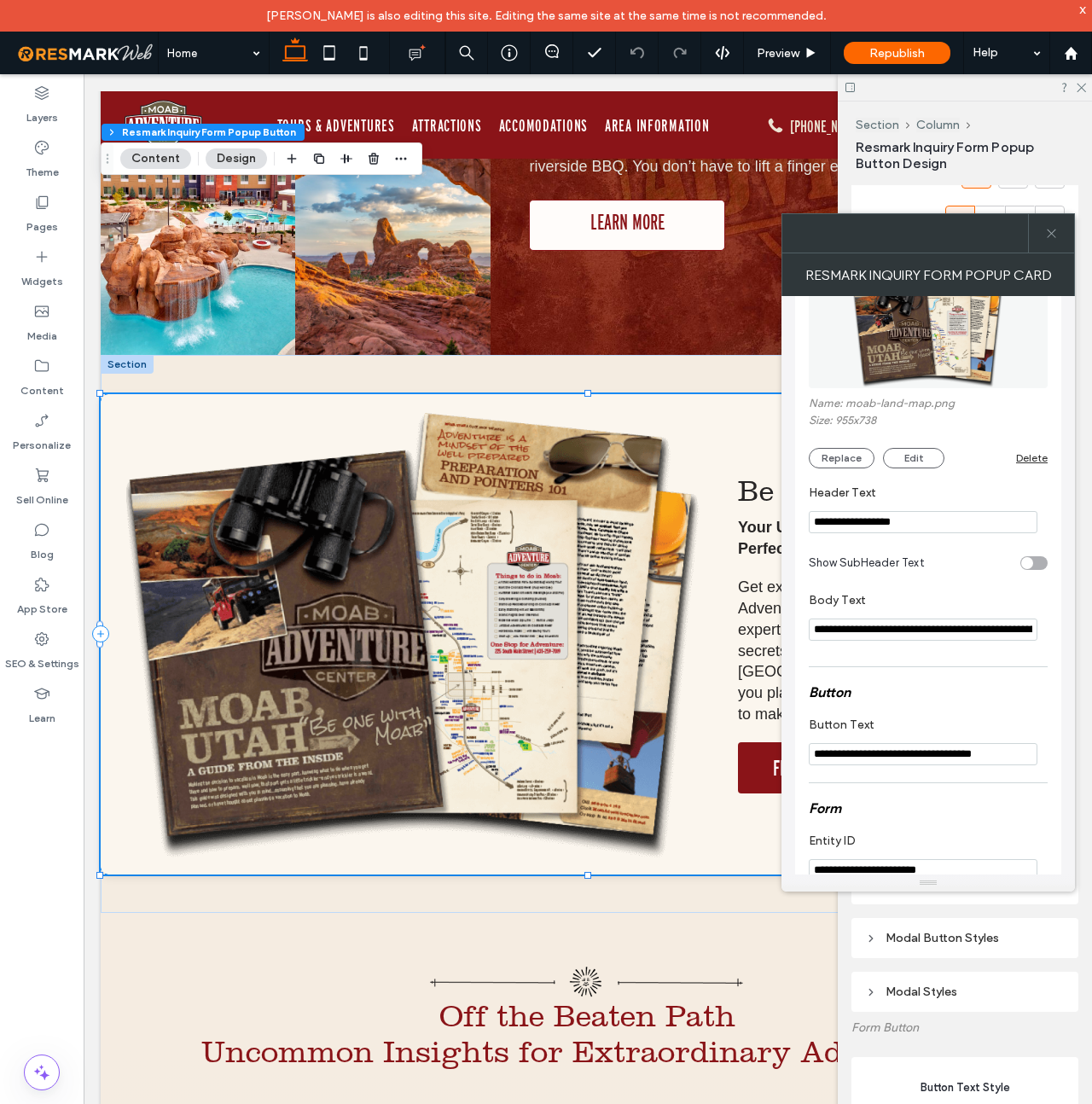
click at [1041, 563] on div "toggle" at bounding box center [1034, 563] width 27 height 14
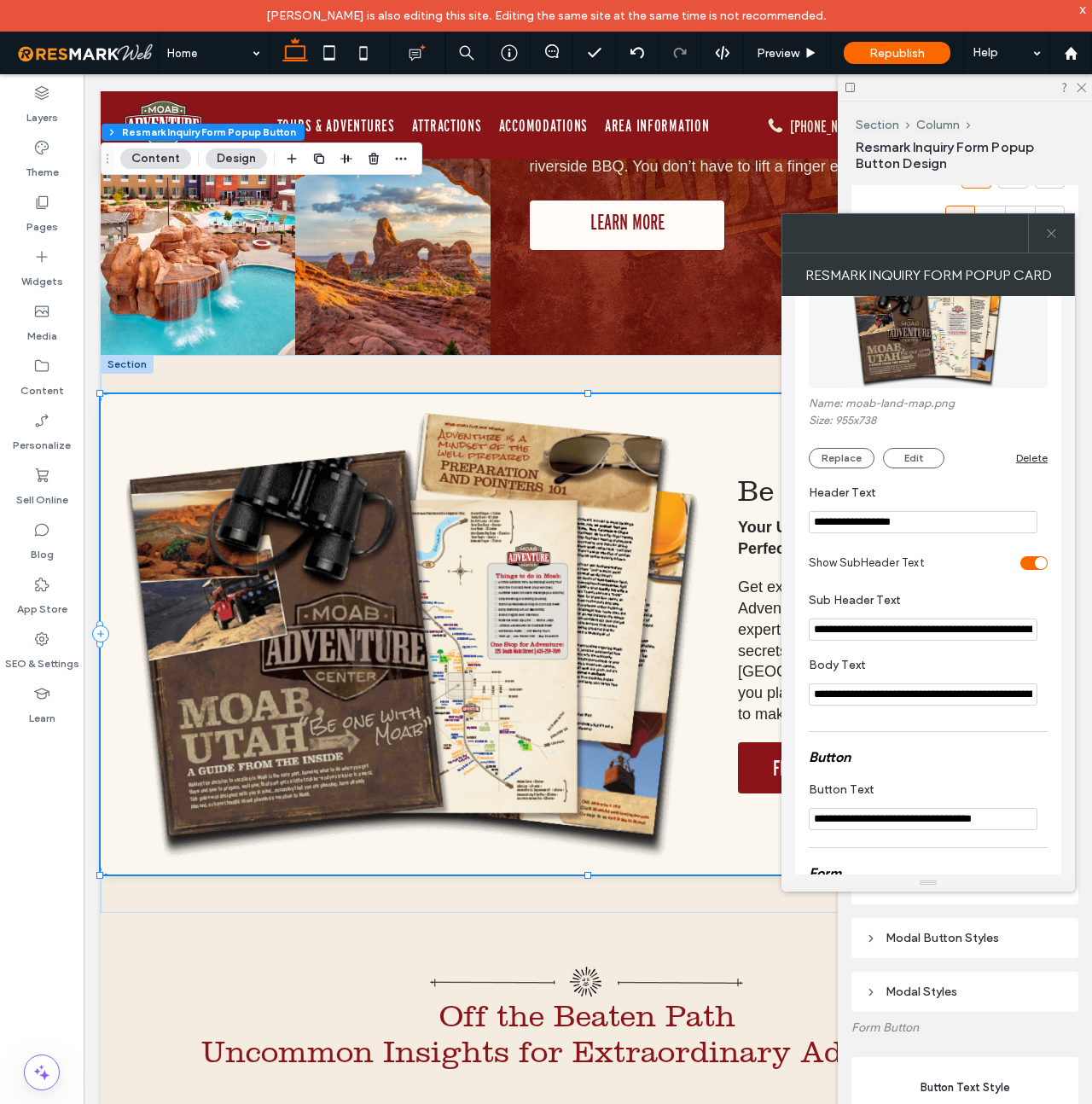
click at [1026, 565] on div "toggle" at bounding box center [1034, 563] width 27 height 14
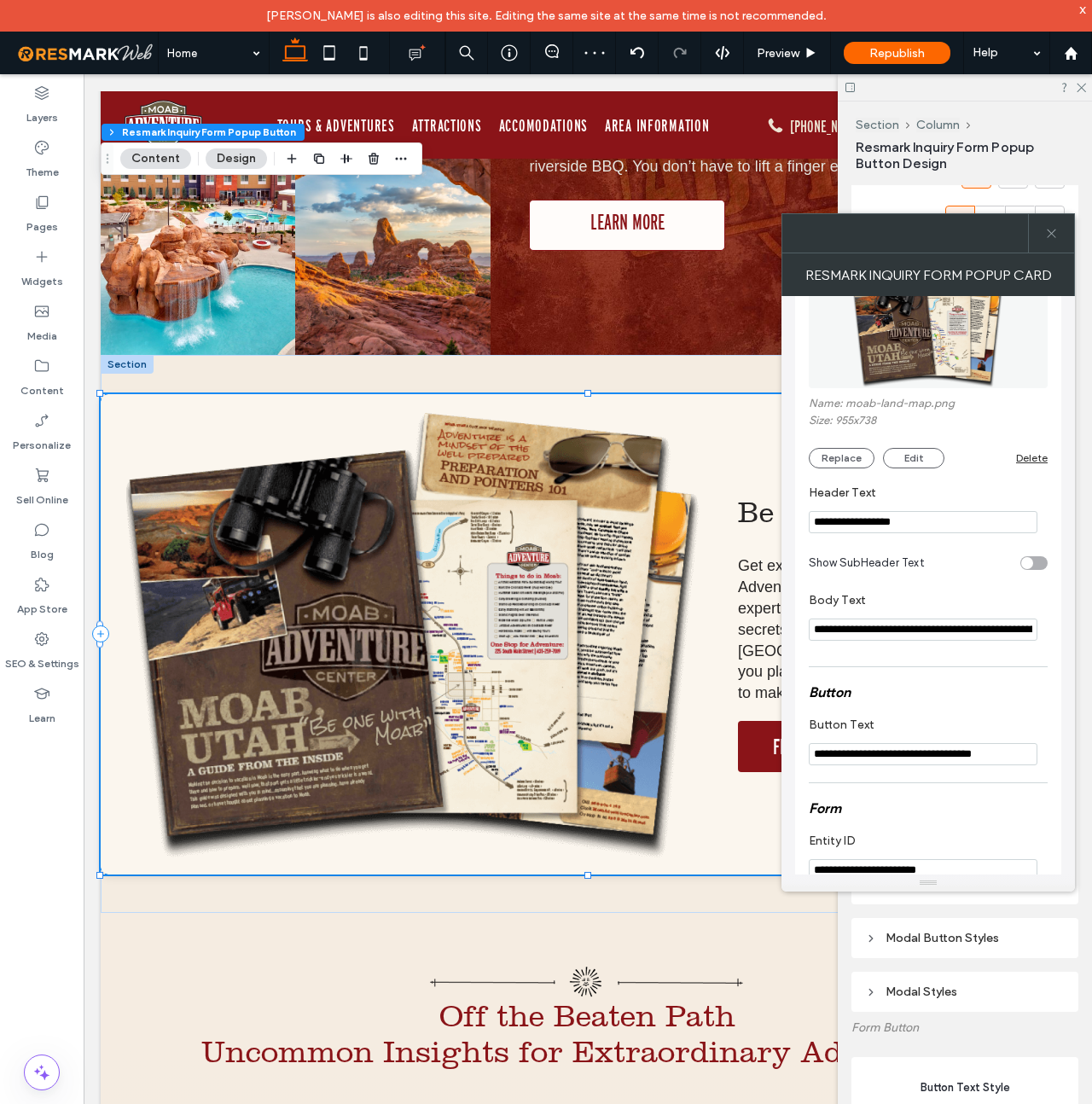
click at [1040, 565] on div "toggle" at bounding box center [1034, 563] width 27 height 14
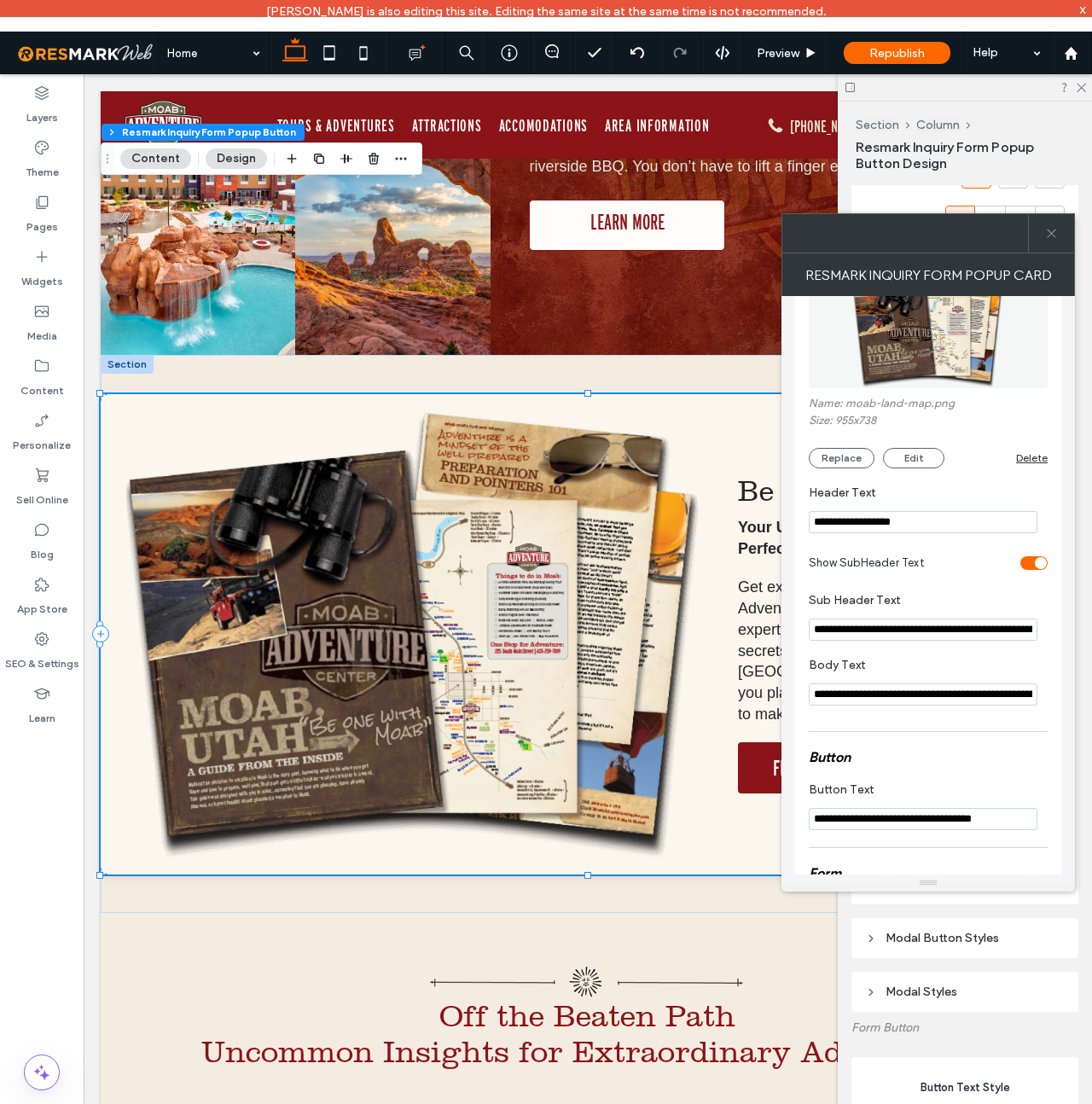
click at [1029, 566] on div "toggle" at bounding box center [1034, 563] width 27 height 14
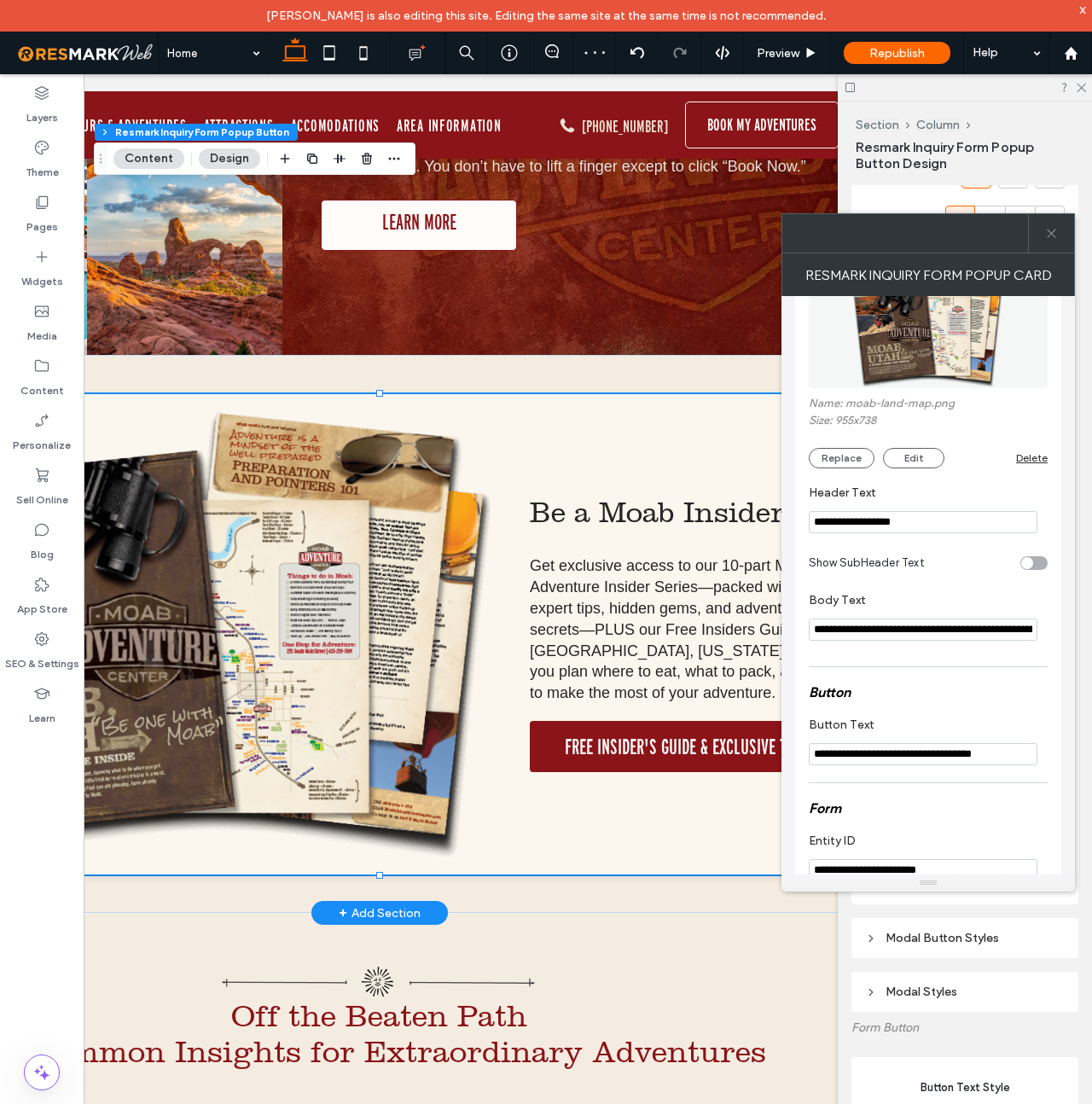
scroll to position [0, 254]
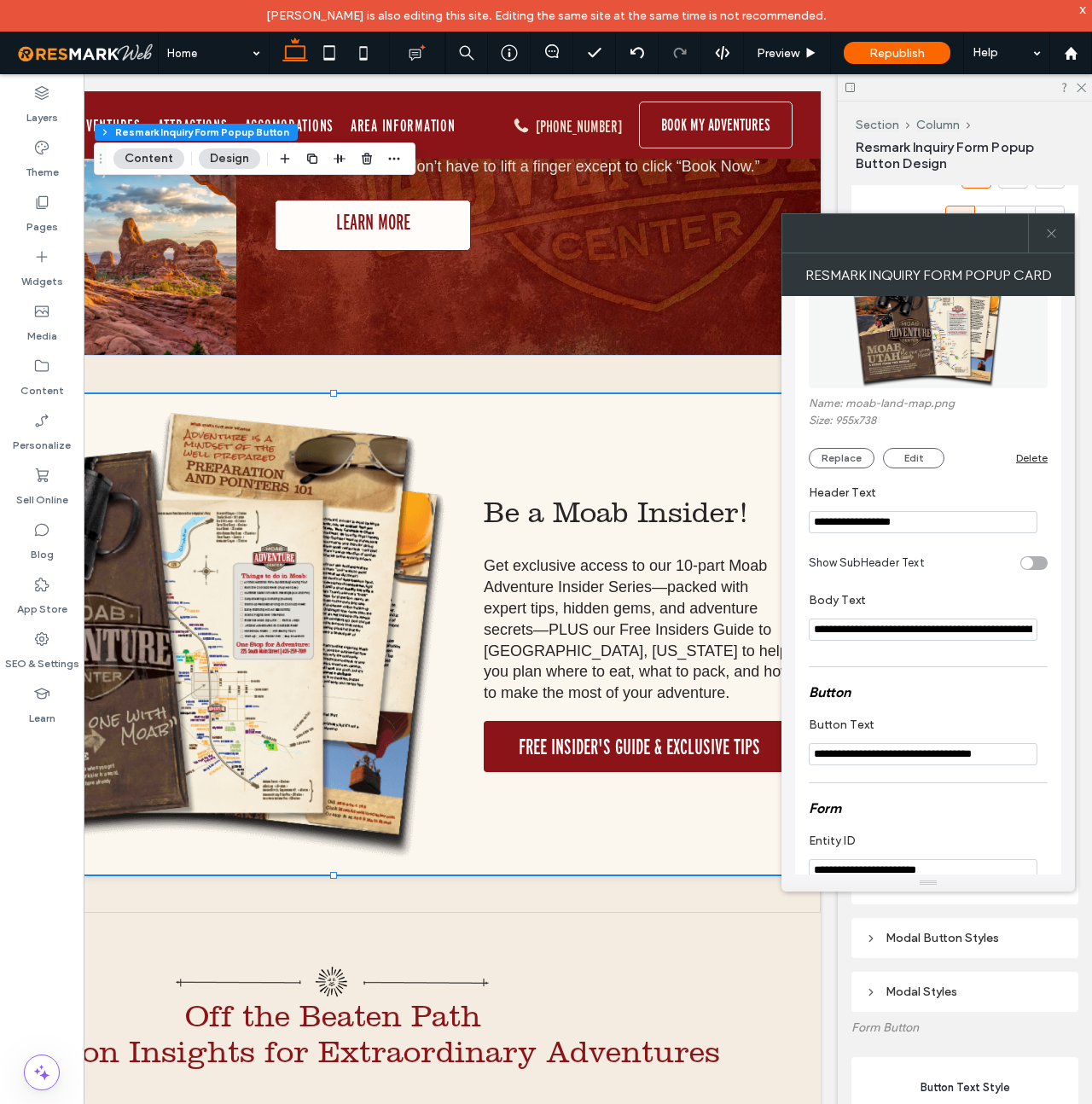
click at [1036, 566] on div "toggle" at bounding box center [1034, 563] width 27 height 14
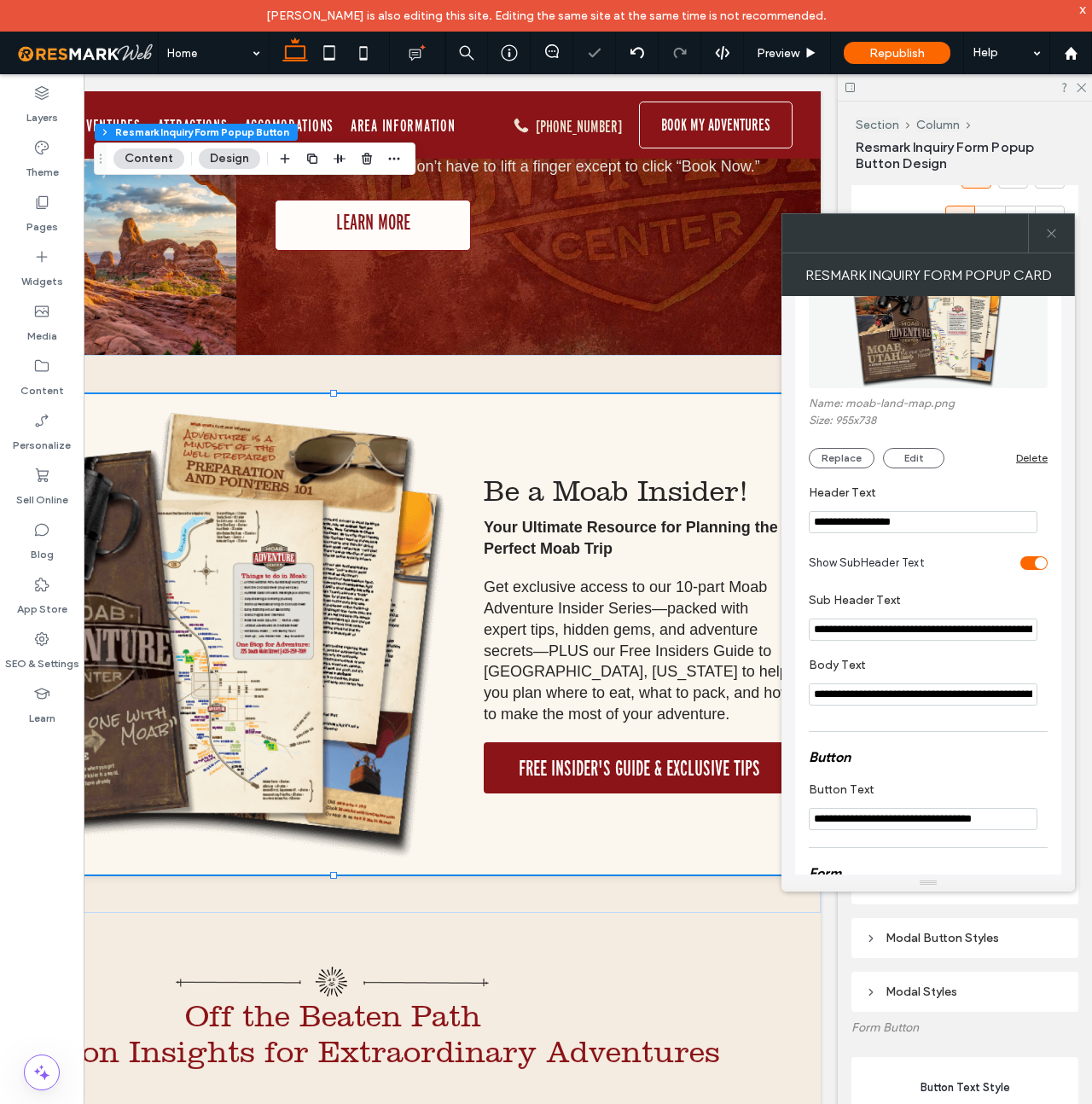
click at [1025, 565] on div "toggle" at bounding box center [1034, 563] width 27 height 14
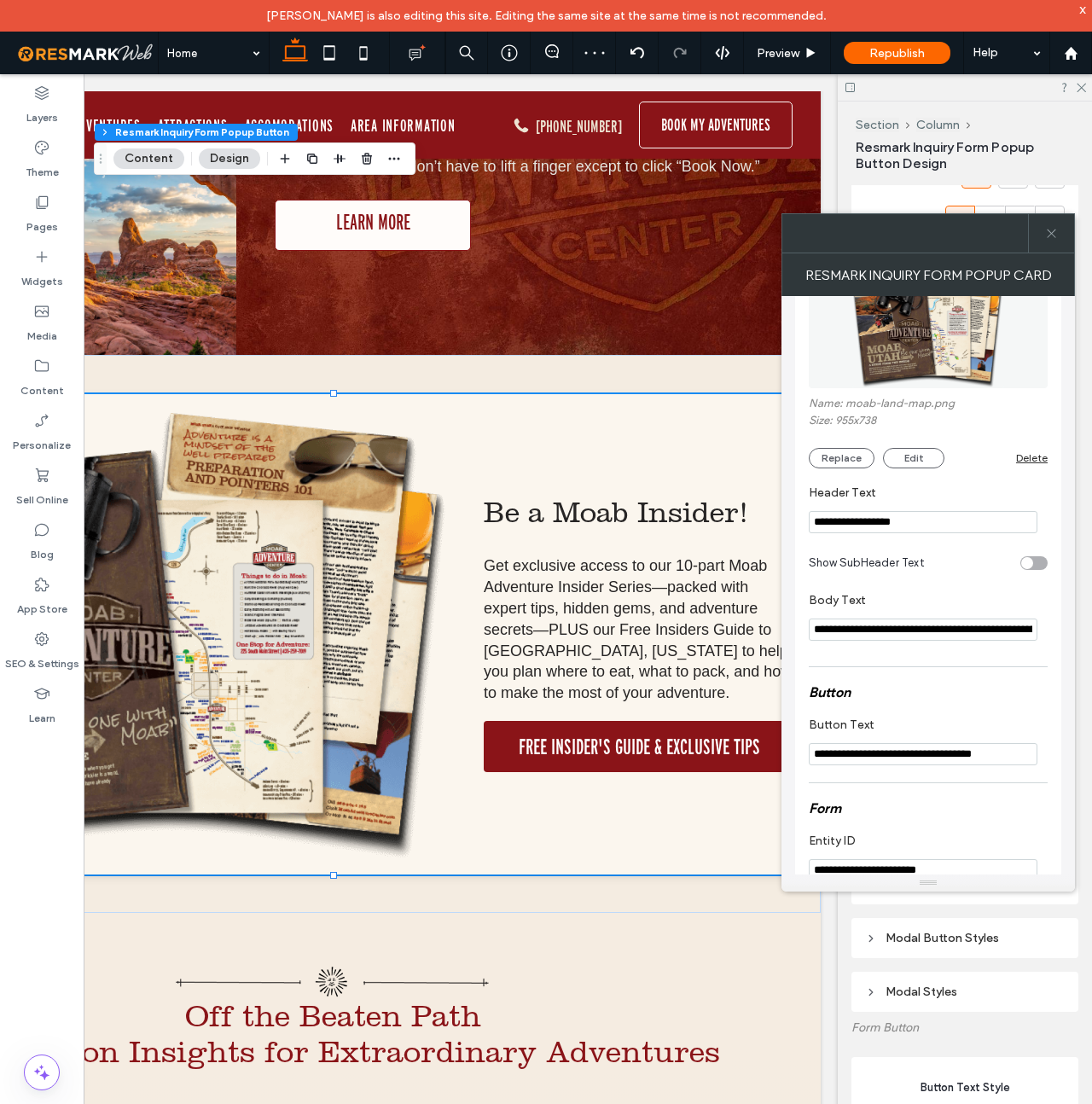
click at [1037, 563] on div "toggle" at bounding box center [1034, 563] width 27 height 14
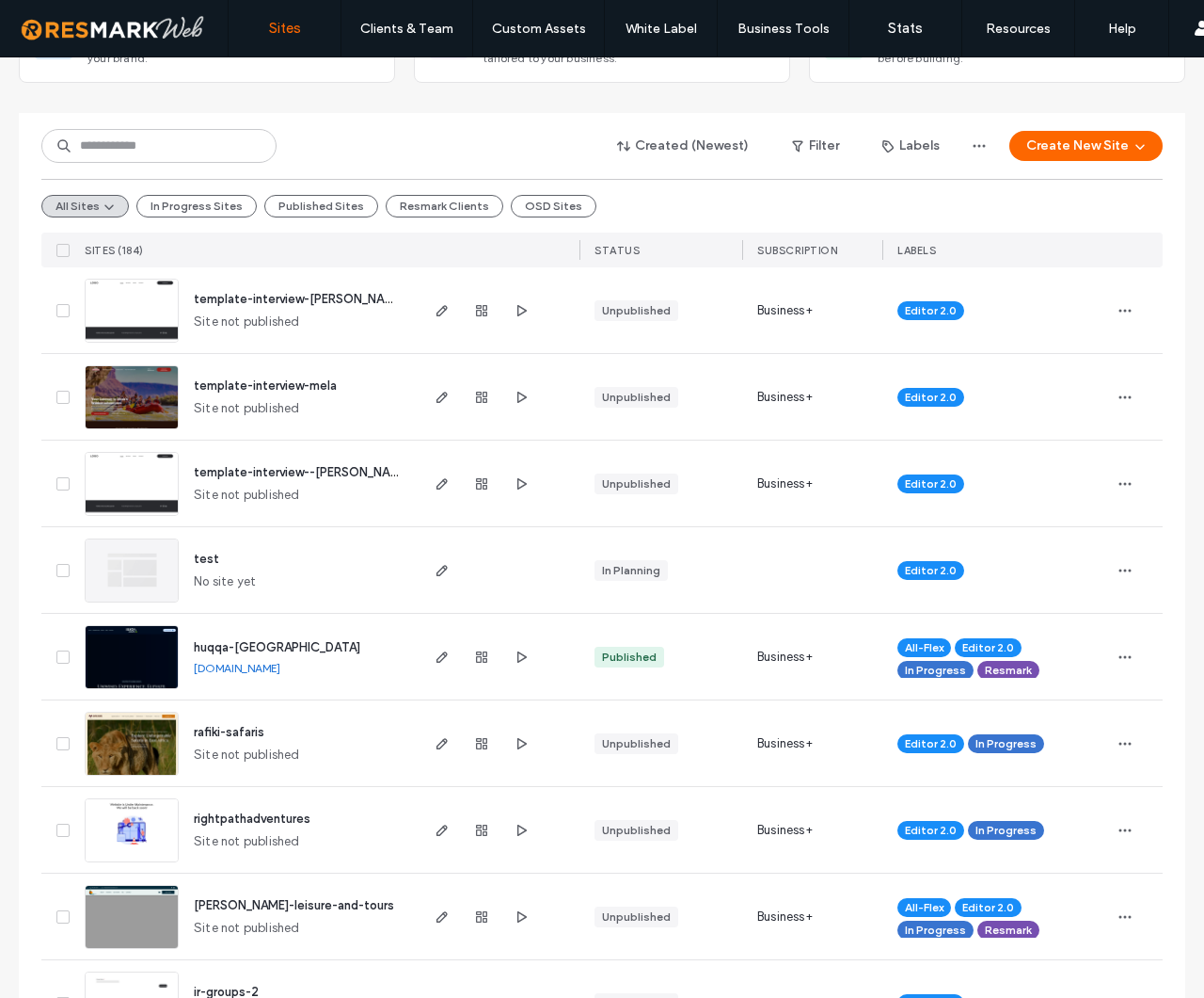
scroll to position [279, 0]
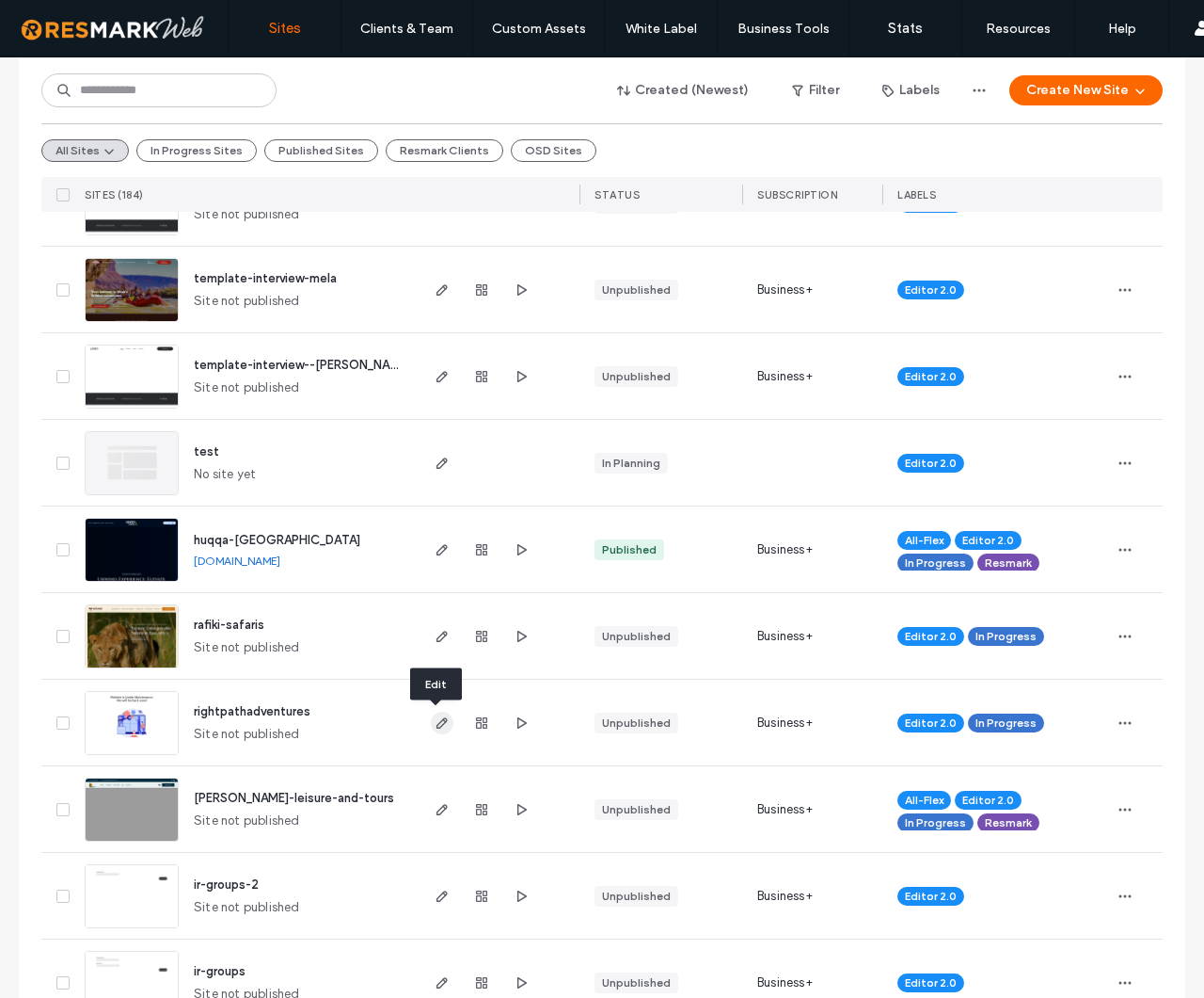
click at [438, 722] on use "button" at bounding box center [442, 724] width 12 height 12
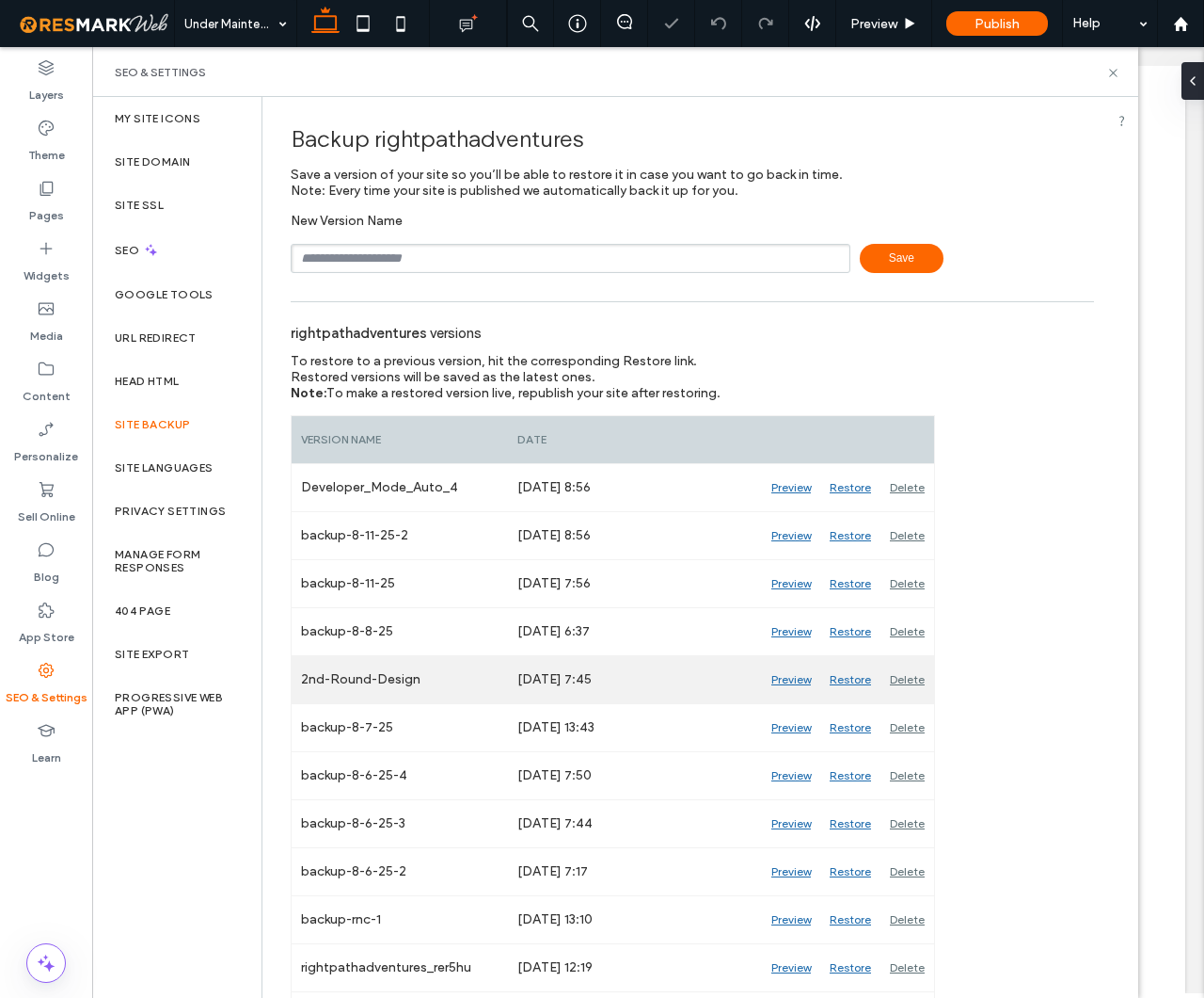
click at [794, 678] on div "Preview" at bounding box center [791, 680] width 58 height 48
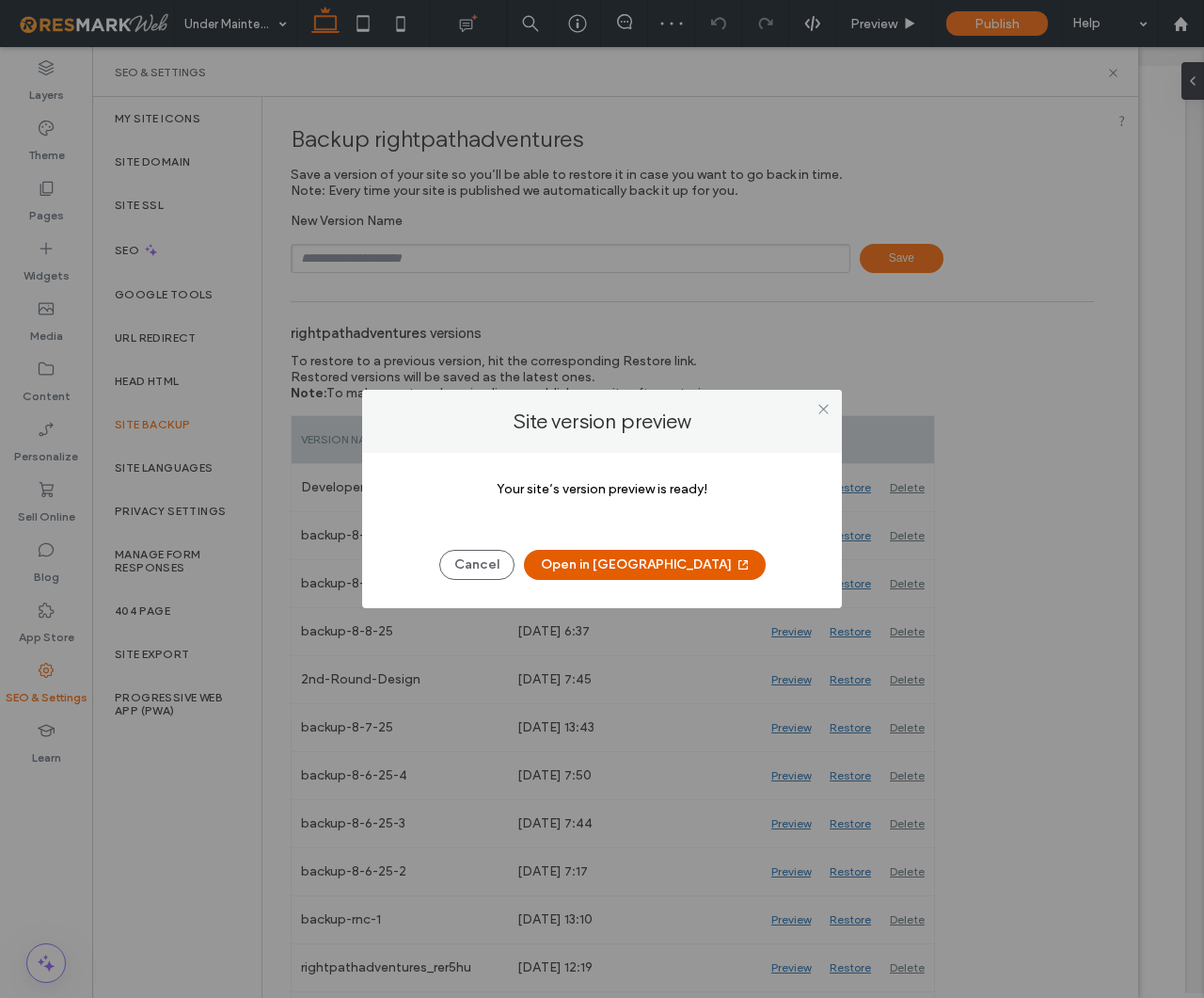
click at [627, 562] on button "Open in [GEOGRAPHIC_DATA]" at bounding box center [645, 564] width 241 height 30
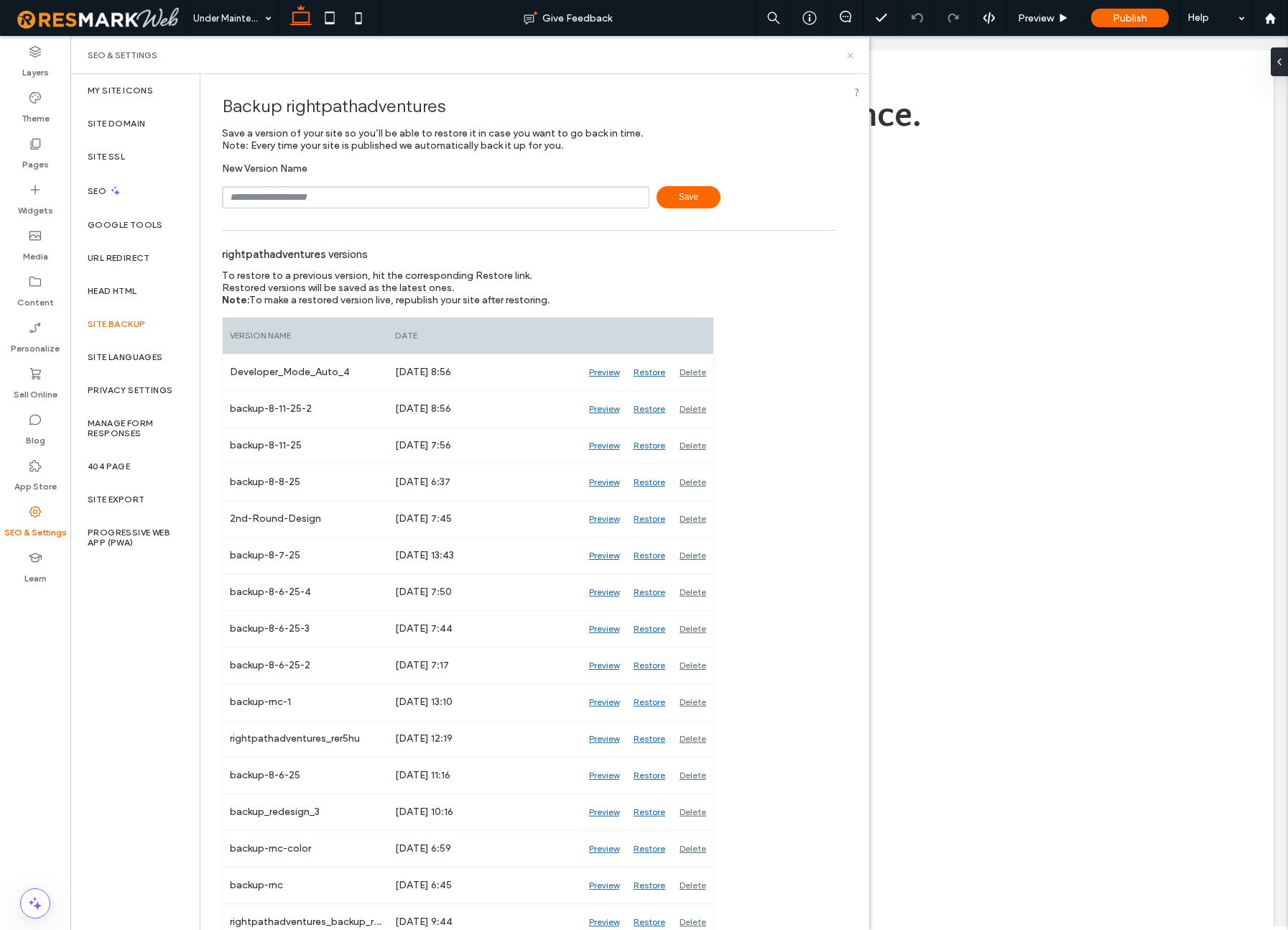
click at [850, 55] on use at bounding box center [850, 56] width 6 height 6
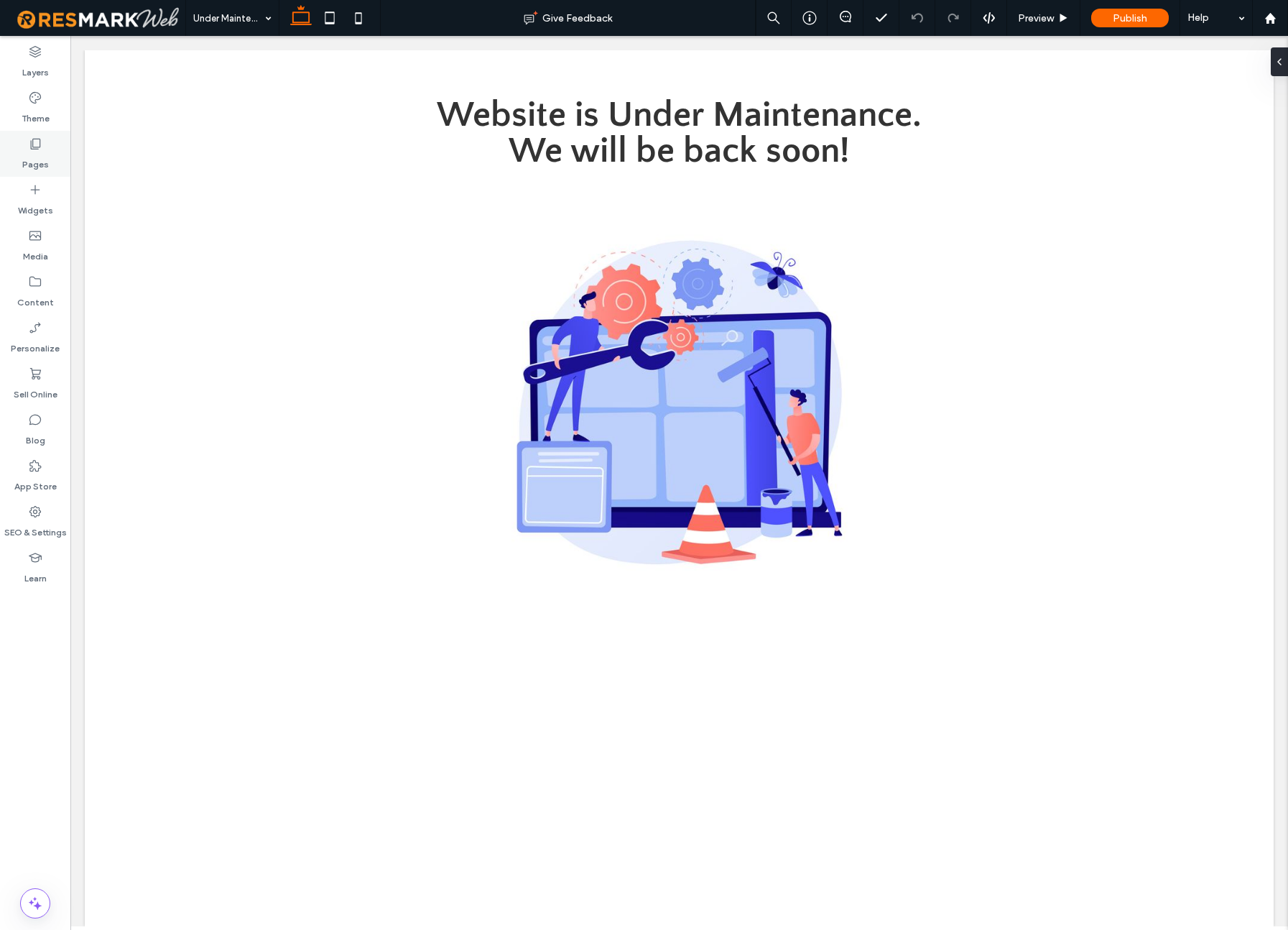
click at [44, 136] on div "Pages" at bounding box center [35, 154] width 70 height 46
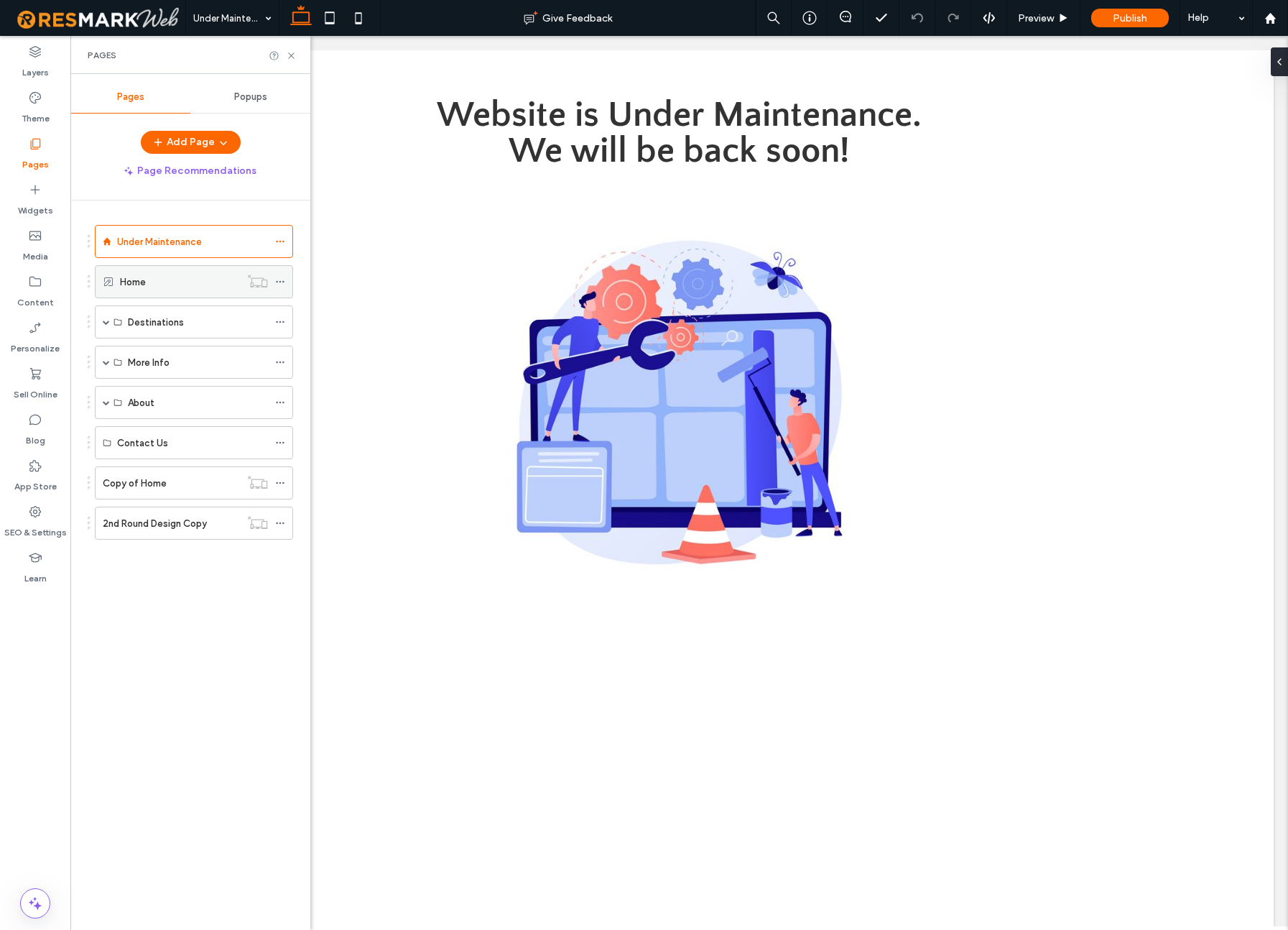
click at [130, 290] on div "Home" at bounding box center [180, 281] width 120 height 32
click at [291, 53] on icon at bounding box center [291, 56] width 11 height 11
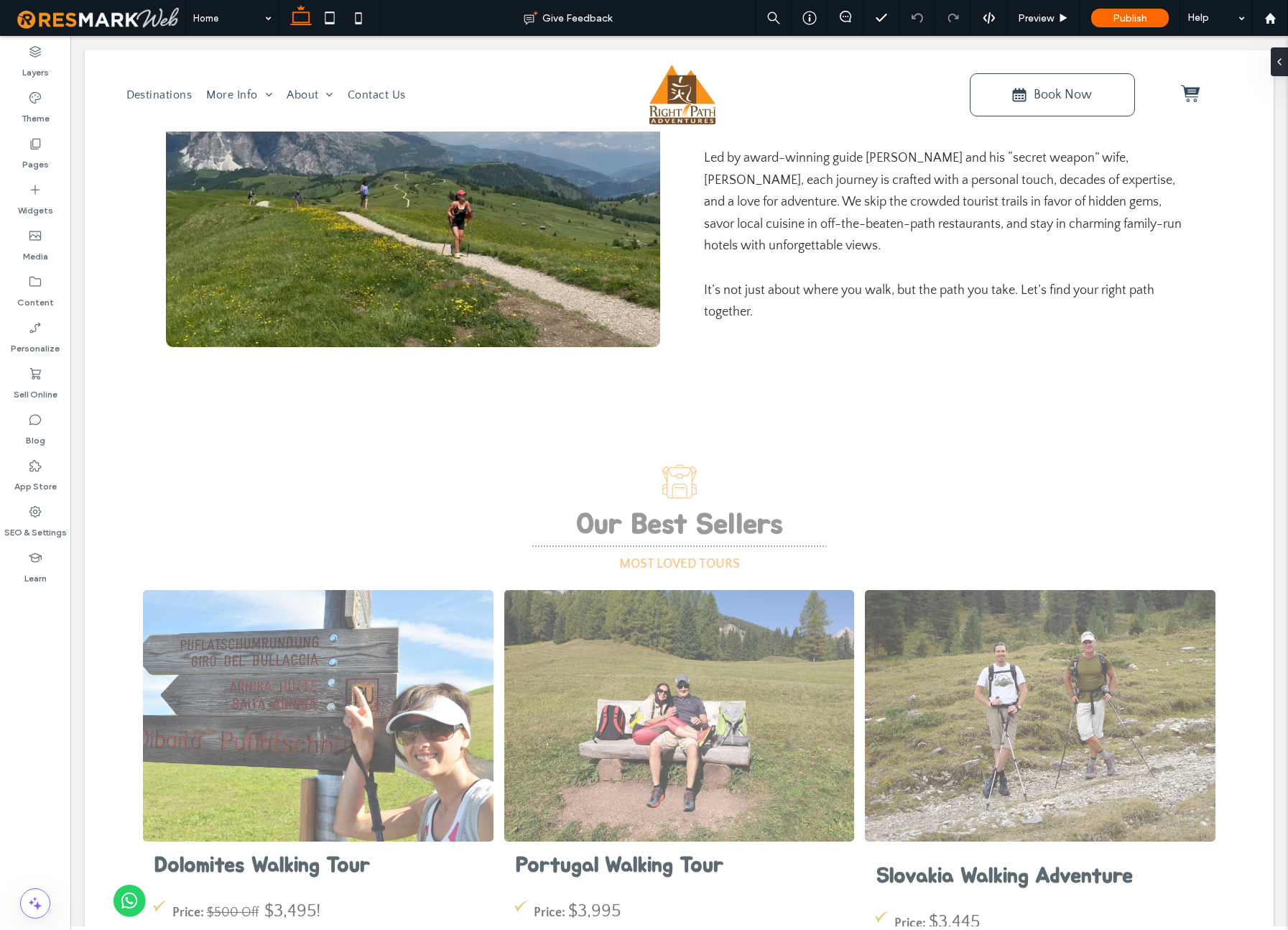
scroll to position [1195, 0]
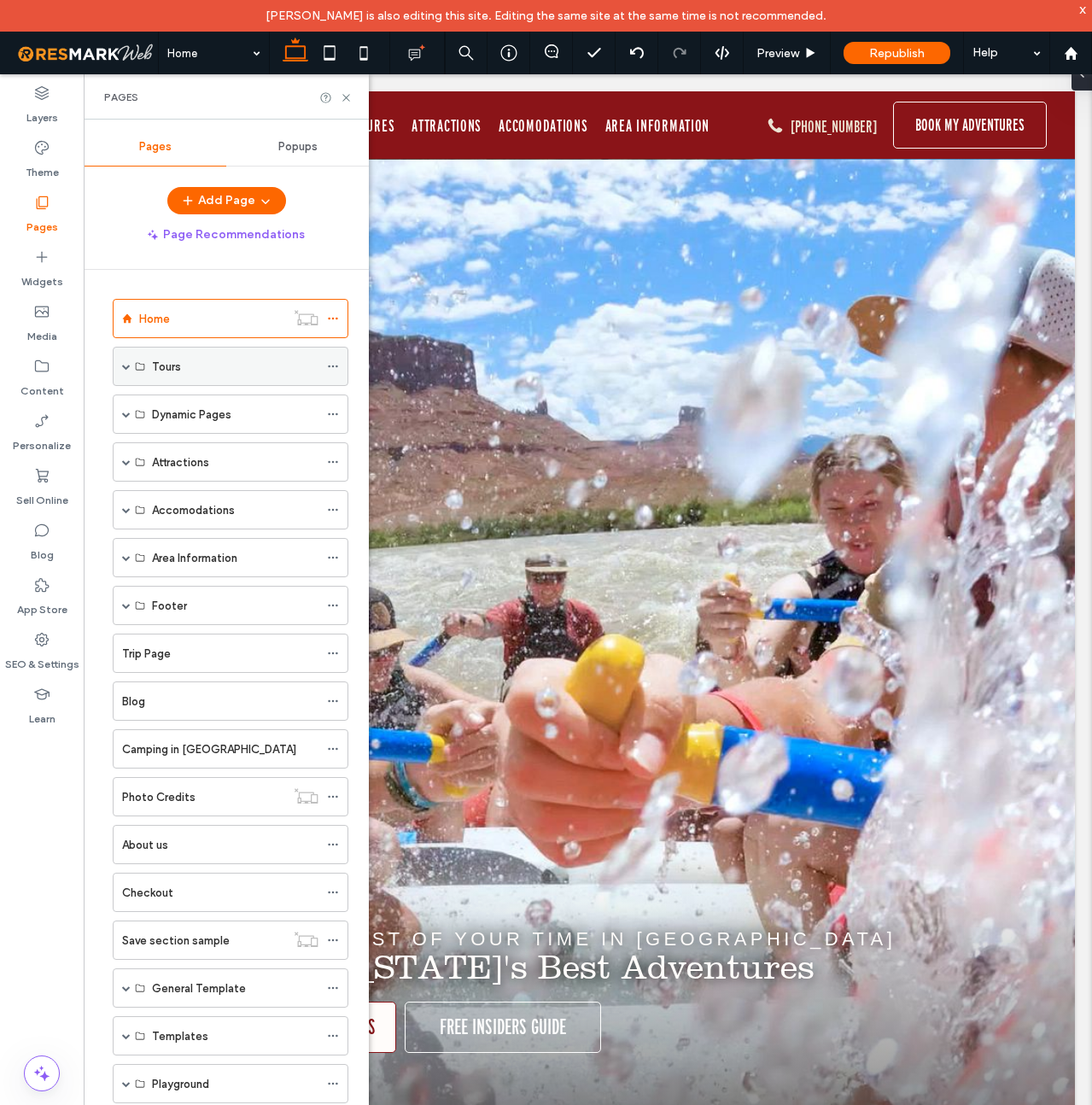
click at [128, 367] on span at bounding box center [127, 367] width 9 height 9
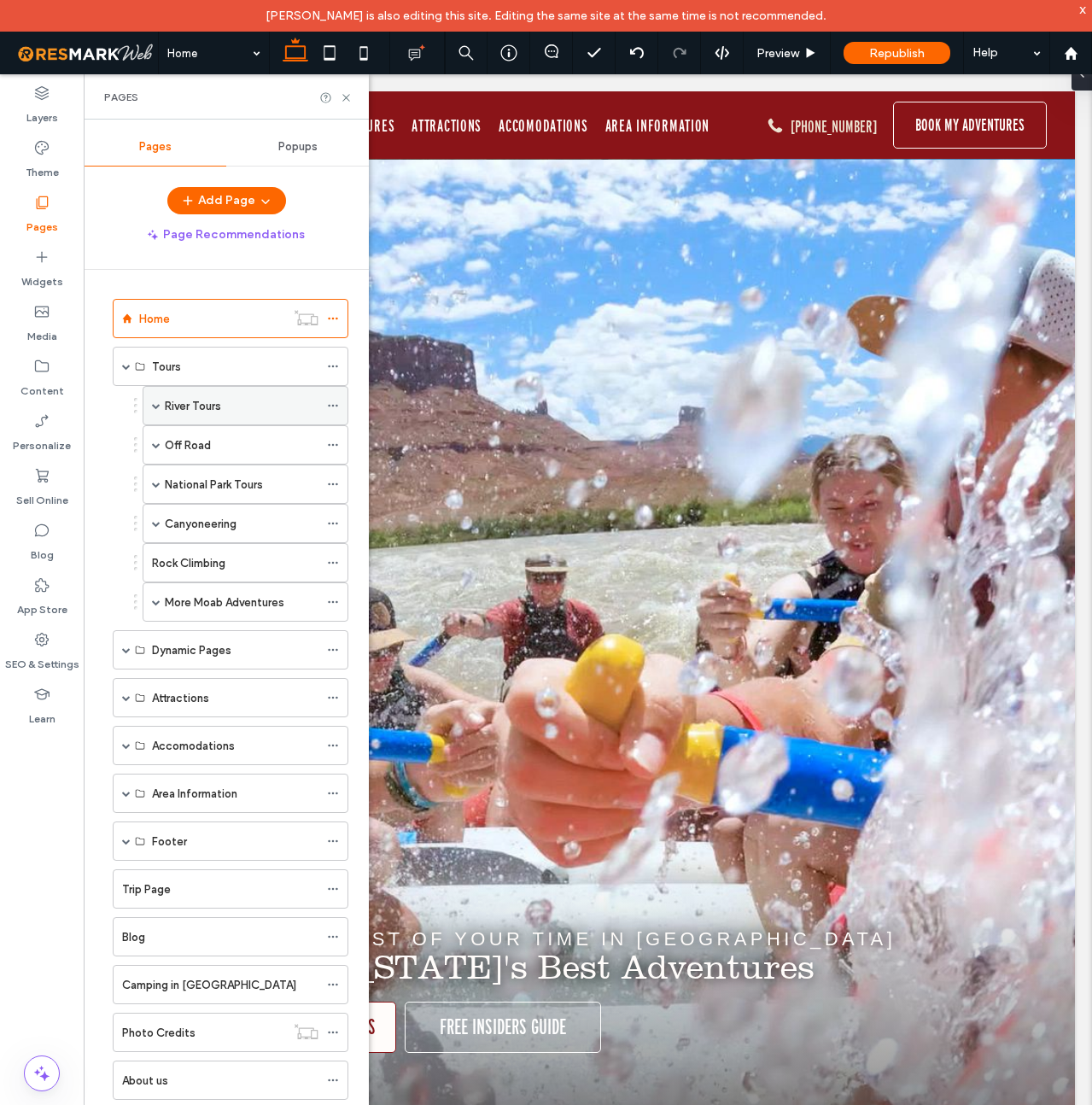
click at [159, 407] on span at bounding box center [157, 406] width 9 height 9
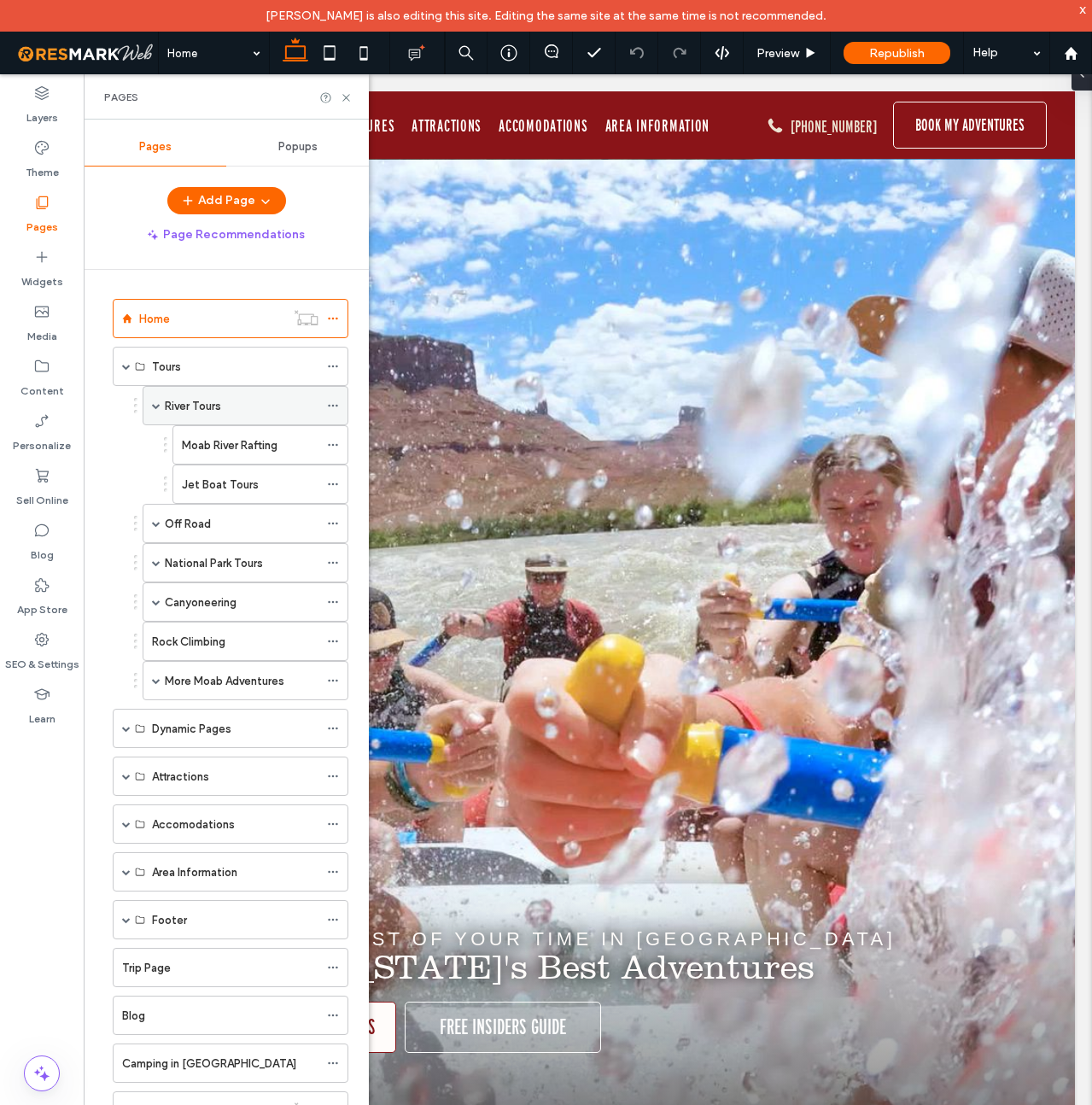
click at [214, 406] on label "River Tours" at bounding box center [193, 406] width 56 height 30
click at [349, 94] on use at bounding box center [346, 98] width 7 height 7
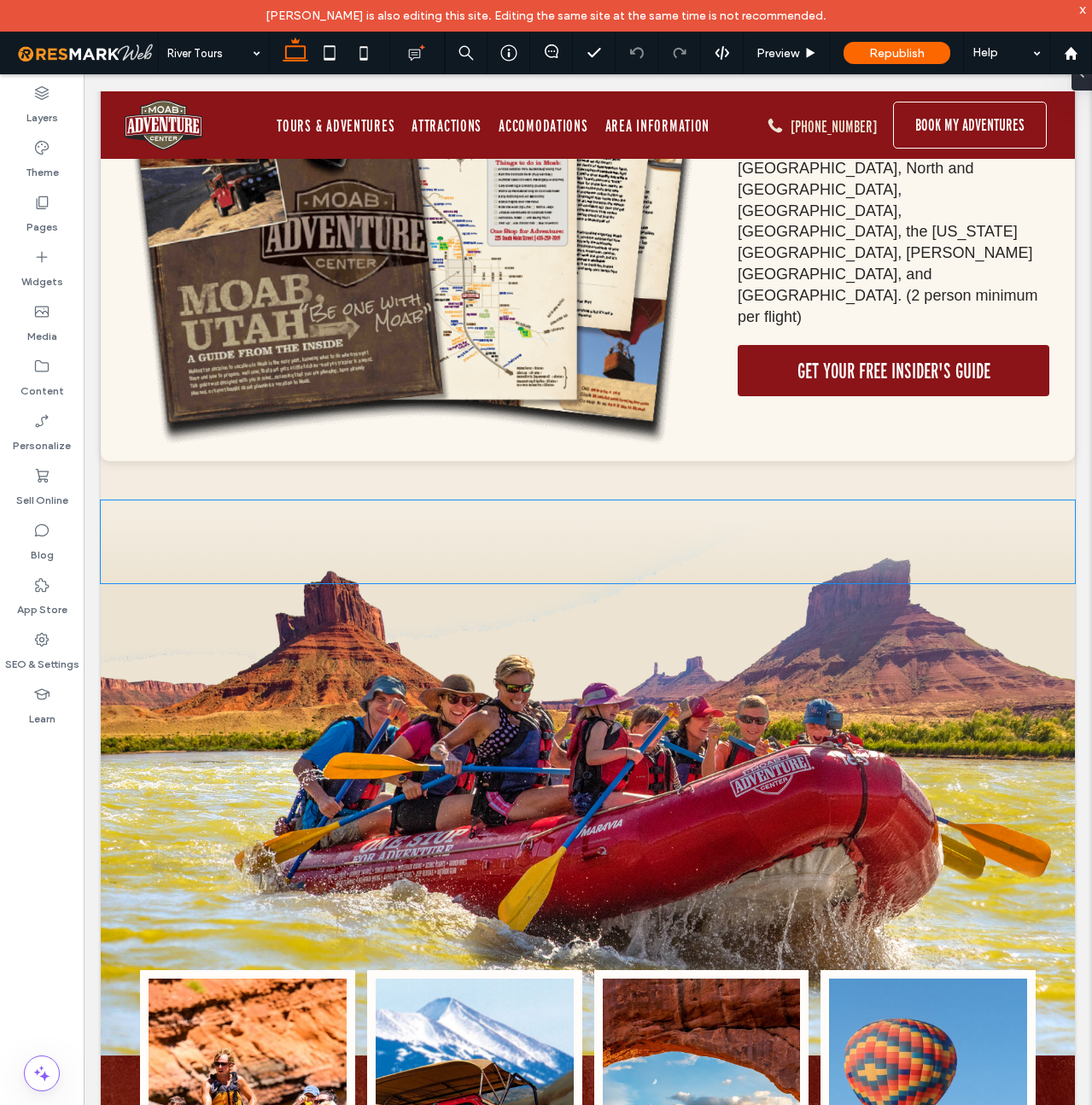
scroll to position [2654, 0]
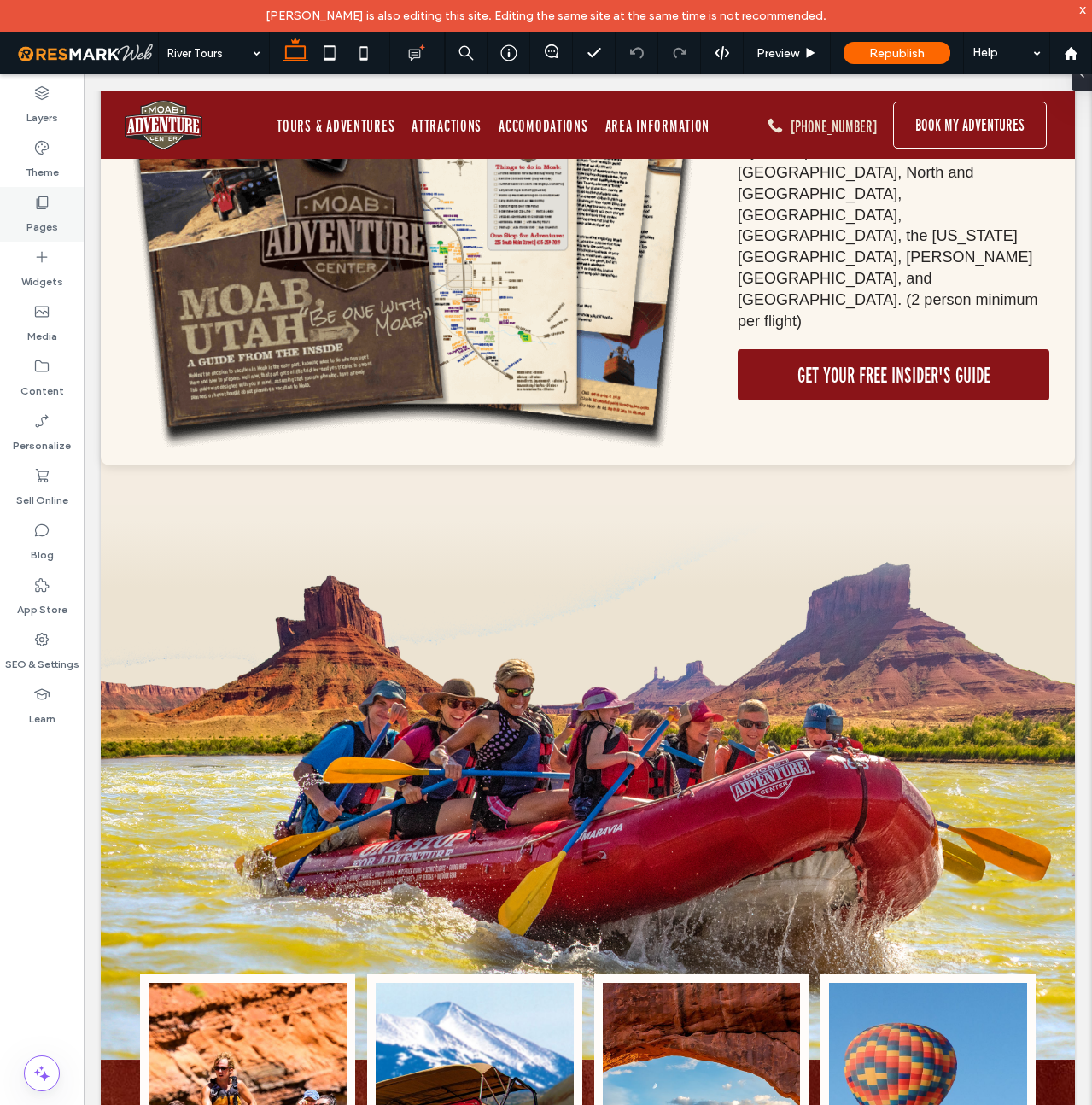
click at [40, 212] on label "Pages" at bounding box center [42, 223] width 32 height 24
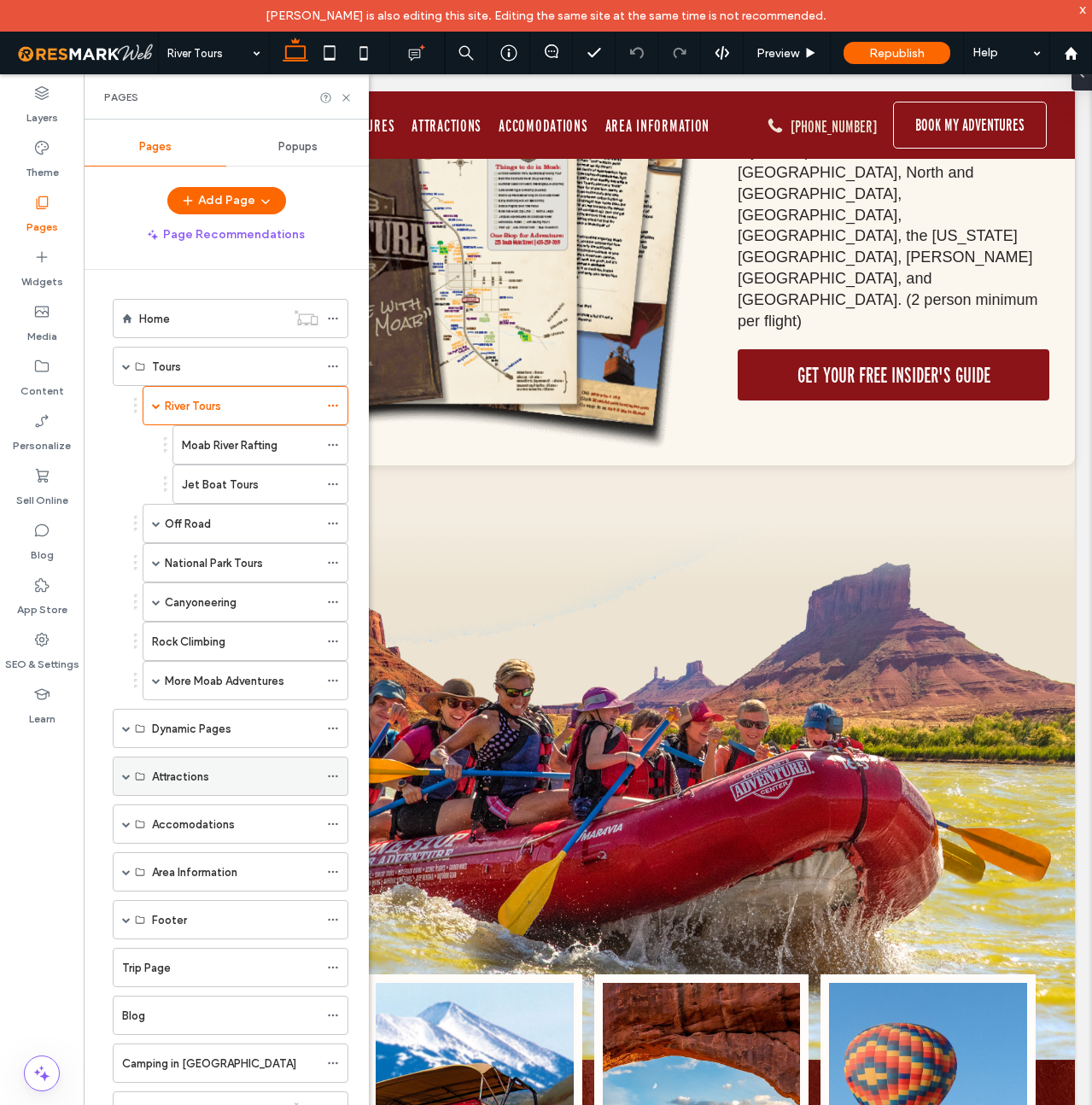
click at [126, 774] on span at bounding box center [127, 776] width 9 height 9
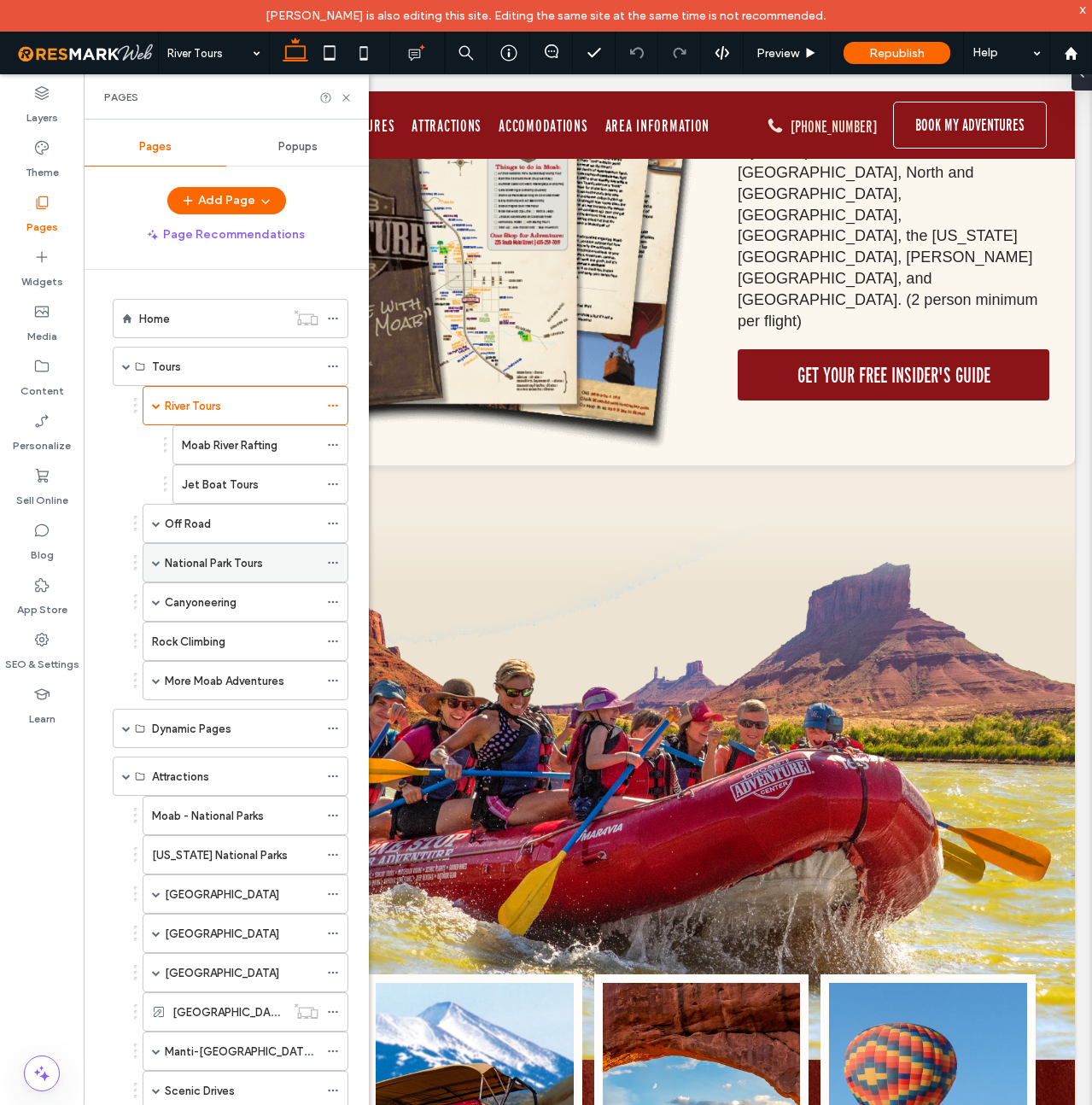
click at [159, 565] on span at bounding box center [157, 563] width 9 height 9
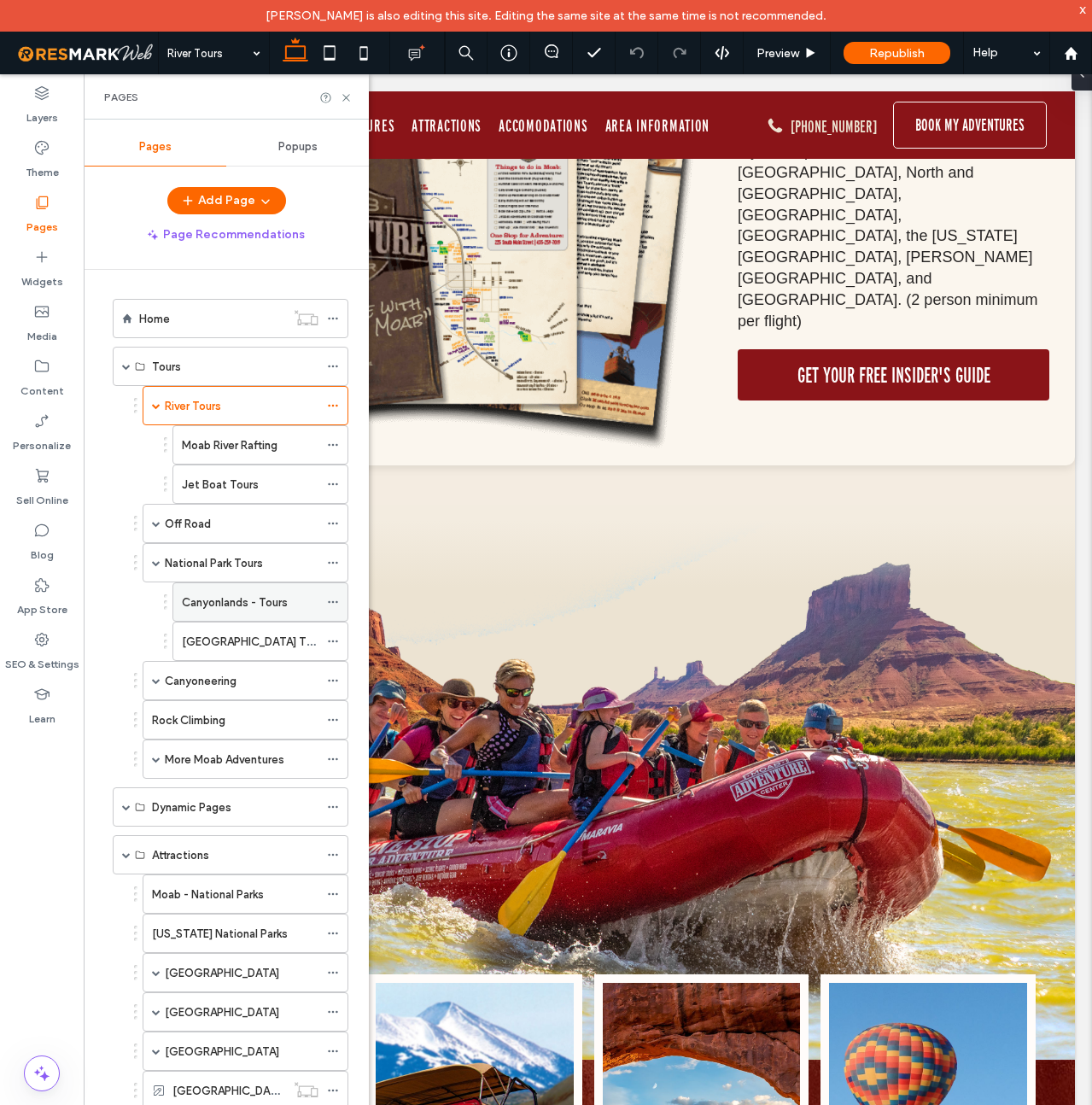
click at [233, 604] on label "Canyonlands - Tours" at bounding box center [235, 603] width 106 height 30
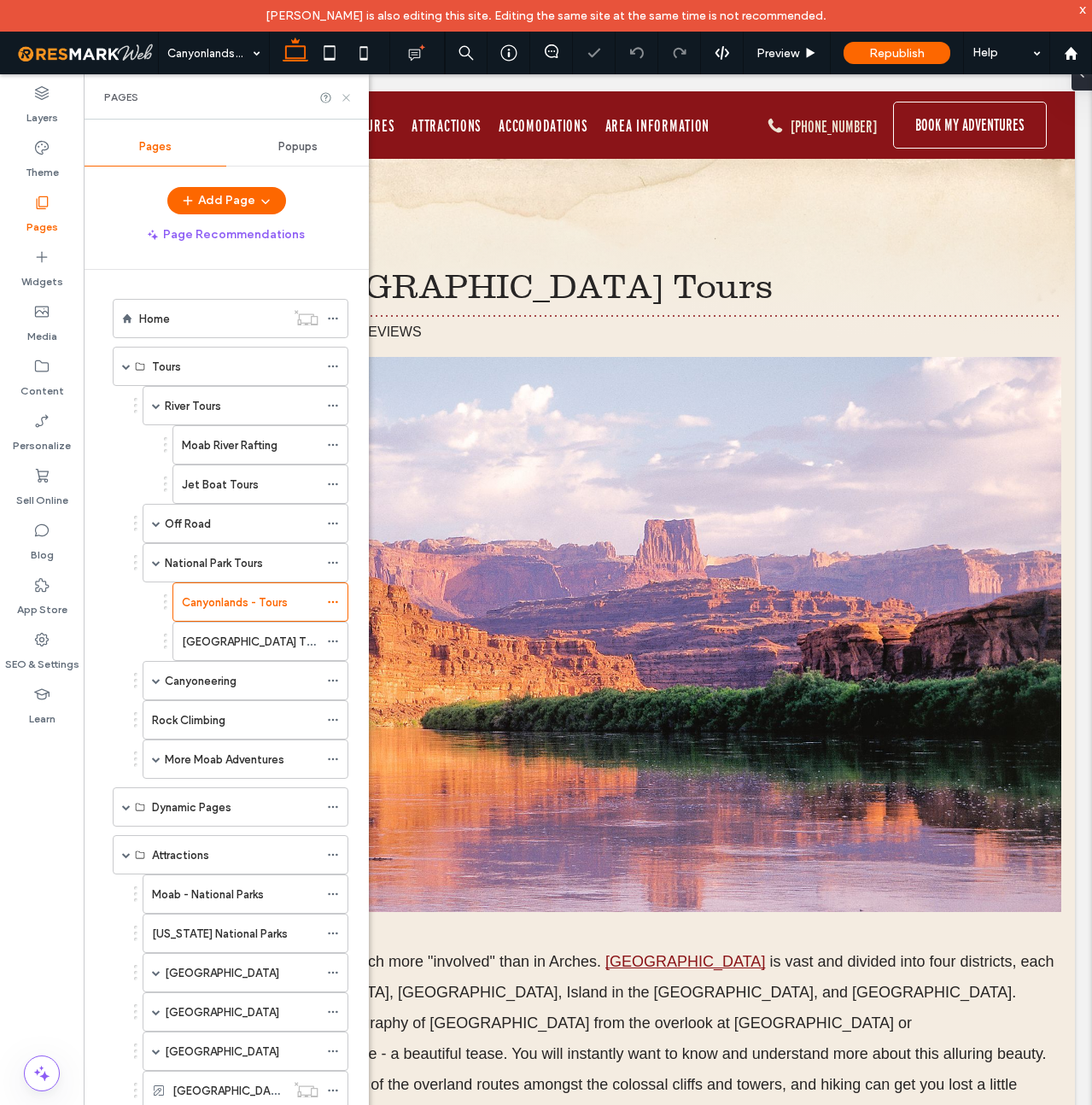
drag, startPoint x: 347, startPoint y: 96, endPoint x: 435, endPoint y: 363, distance: 281.1
click at [347, 96] on use at bounding box center [346, 98] width 7 height 7
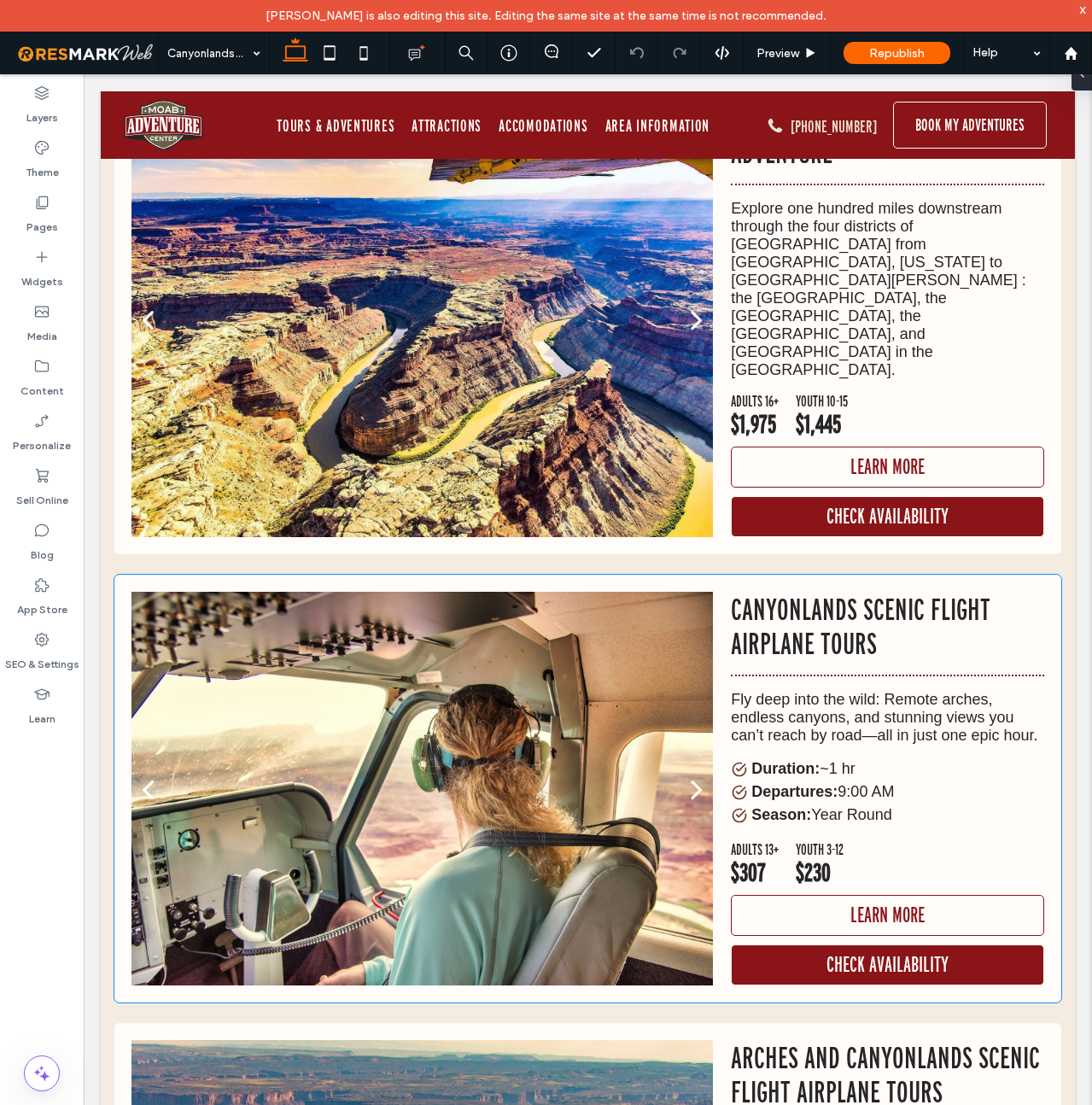
click at [830, 806] on li "Season: Year Round" at bounding box center [888, 815] width 313 height 18
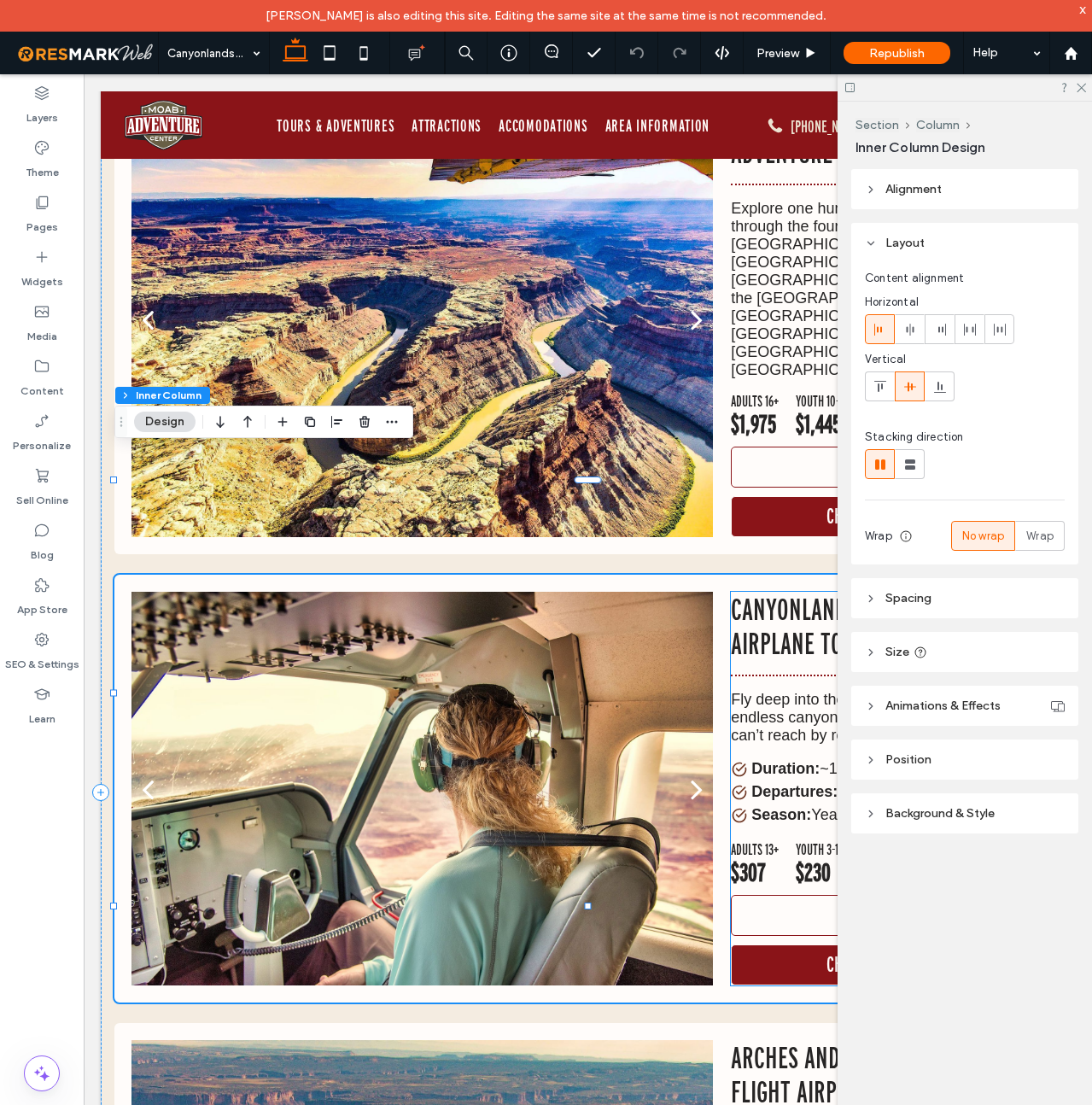
click at [795, 760] on strong "Duration:" at bounding box center [786, 769] width 69 height 18
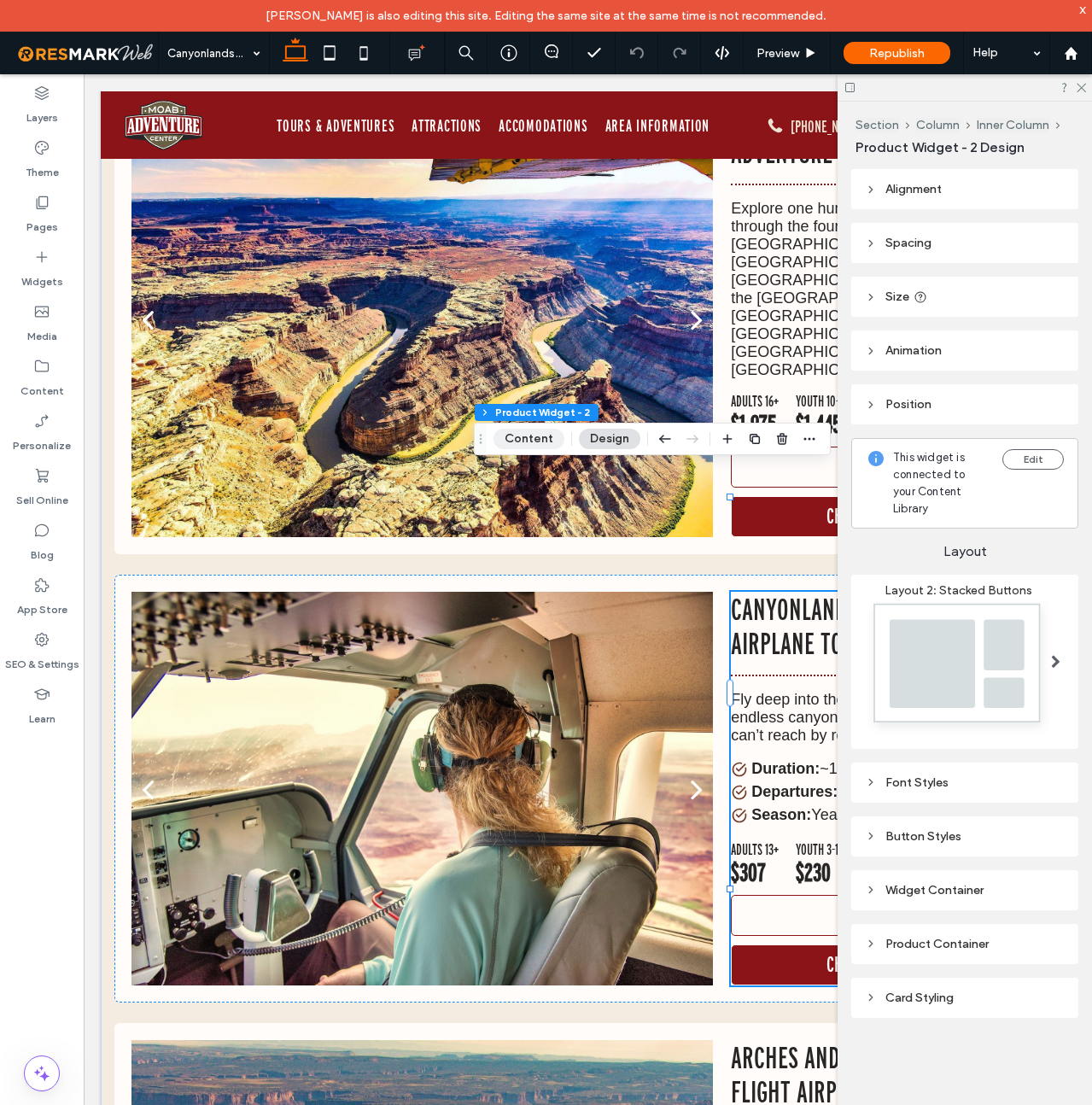
click at [553, 435] on button "Content" at bounding box center [529, 438] width 71 height 20
